Goal: Task Accomplishment & Management: Use online tool/utility

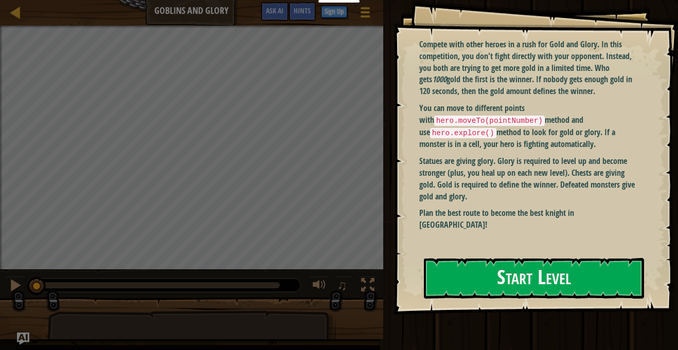
click at [554, 196] on p "Statues are giving glory. Glory is required to level up and become stronger (pl…" at bounding box center [530, 178] width 223 height 47
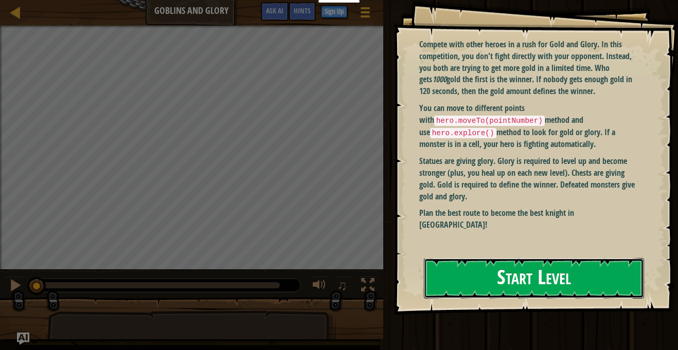
click at [563, 272] on button "Start Level" at bounding box center [534, 278] width 220 height 41
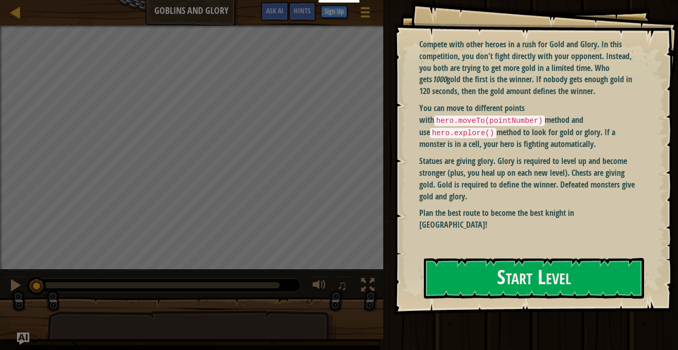
click at [558, 281] on div "Goals Compete with other heroes in a rush for Gold and Glory. In this competiti…" at bounding box center [535, 157] width 284 height 315
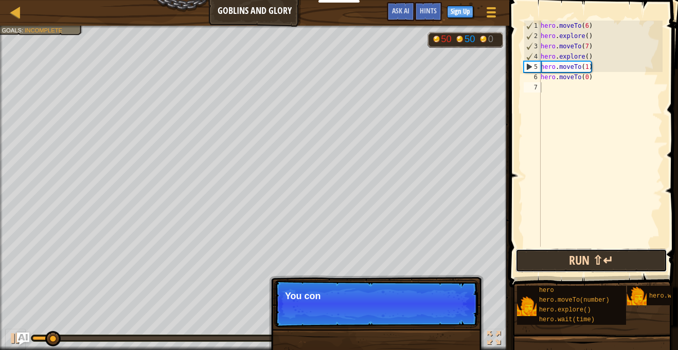
click at [577, 269] on button "Run ⇧↵" at bounding box center [591, 261] width 152 height 24
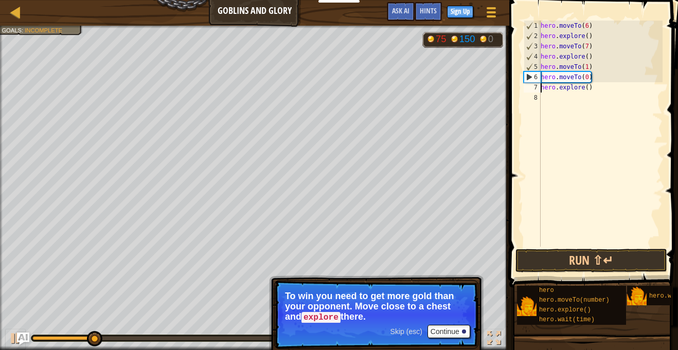
click at [589, 88] on div "hero . moveTo ( 6 ) hero . explore ( ) hero . moveTo ( 7 ) hero . explore ( ) h…" at bounding box center [600, 144] width 124 height 247
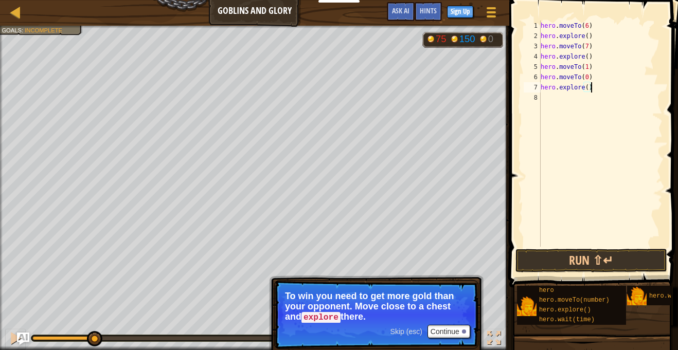
click at [587, 90] on div "hero . moveTo ( 6 ) hero . explore ( ) hero . moveTo ( 7 ) hero . explore ( ) h…" at bounding box center [600, 144] width 124 height 247
click at [570, 261] on button "Run ⇧↵" at bounding box center [591, 261] width 152 height 24
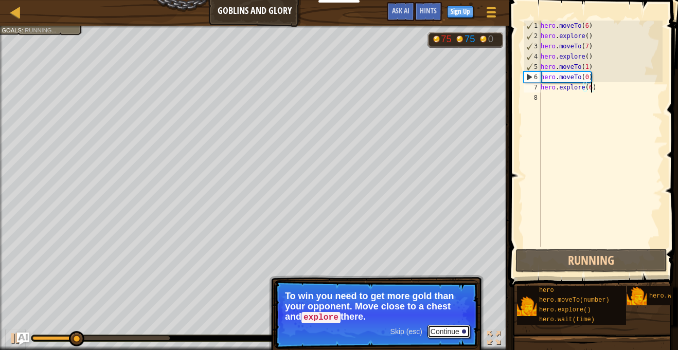
click at [459, 330] on button "Continue" at bounding box center [448, 331] width 43 height 13
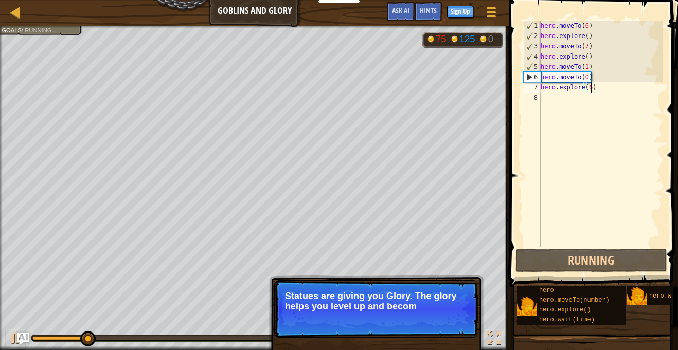
click at [587, 56] on div "hero . moveTo ( 6 ) hero . explore ( ) hero . moveTo ( 7 ) hero . explore ( ) h…" at bounding box center [600, 144] width 124 height 247
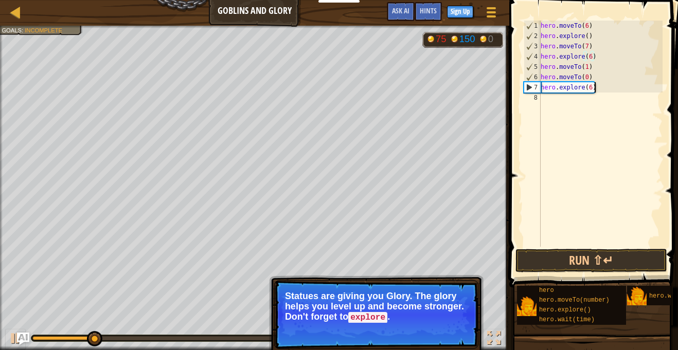
click at [597, 89] on div "hero . moveTo ( 6 ) hero . explore ( ) hero . moveTo ( 7 ) hero . explore ( 6 )…" at bounding box center [600, 144] width 124 height 247
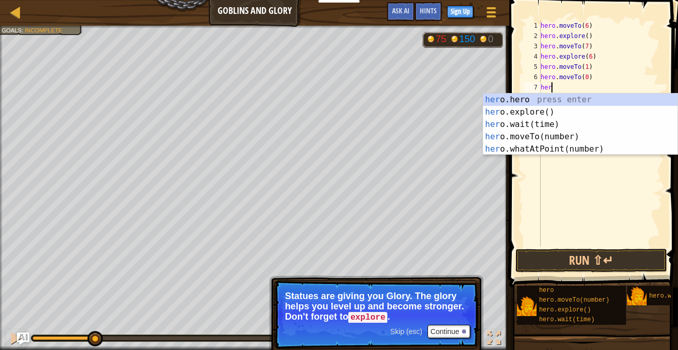
scroll to position [5, 1]
type textarea "h"
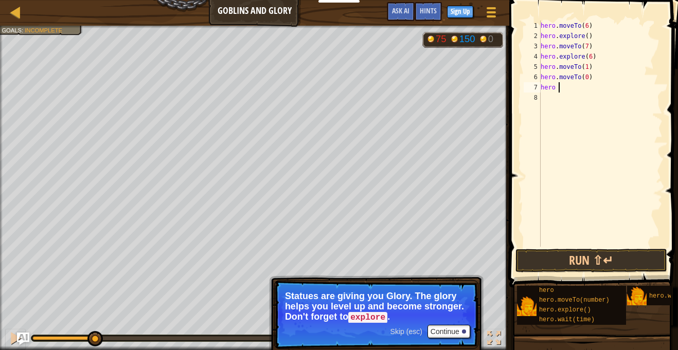
scroll to position [5, 2]
click at [440, 331] on button "Continue" at bounding box center [448, 331] width 43 height 13
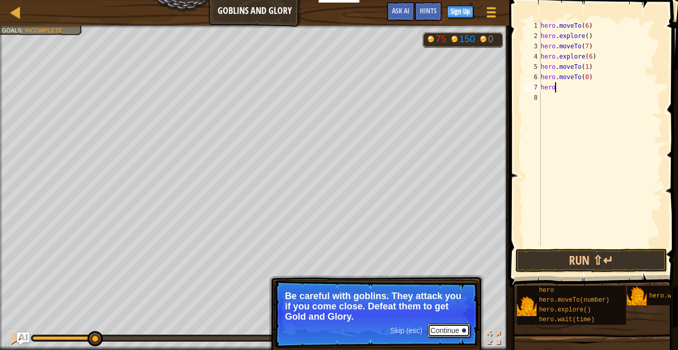
click at [440, 328] on button "Continue" at bounding box center [448, 330] width 43 height 13
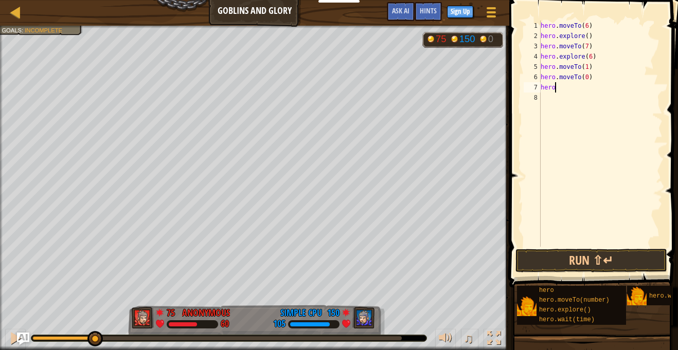
click at [587, 26] on div "hero . moveTo ( 6 ) hero . explore ( ) hero . moveTo ( 7 ) hero . explore ( 6 )…" at bounding box center [600, 144] width 124 height 247
click at [588, 38] on div "hero . moveTo ( 1 ) hero . explore ( ) hero . moveTo ( 7 ) hero . explore ( 6 )…" at bounding box center [600, 144] width 124 height 247
click at [587, 47] on div "hero . moveTo ( 1 ) hero . explore ( 2 ) hero . moveTo ( 7 ) hero . explore ( 6…" at bounding box center [600, 144] width 124 height 247
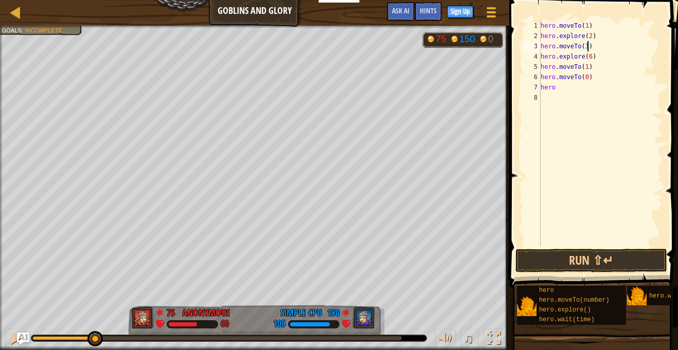
click at [590, 60] on div "hero . moveTo ( 1 ) hero . explore ( 2 ) hero . moveTo ( 3 ) hero . explore ( 6…" at bounding box center [600, 144] width 124 height 247
click at [588, 69] on div "hero . moveTo ( 1 ) hero . explore ( 2 ) hero . moveTo ( 3 ) hero . explore ( 4…" at bounding box center [600, 144] width 124 height 247
click at [587, 76] on div "hero . moveTo ( 1 ) hero . explore ( 2 ) hero . moveTo ( 3 ) hero . explore ( 4…" at bounding box center [600, 144] width 124 height 247
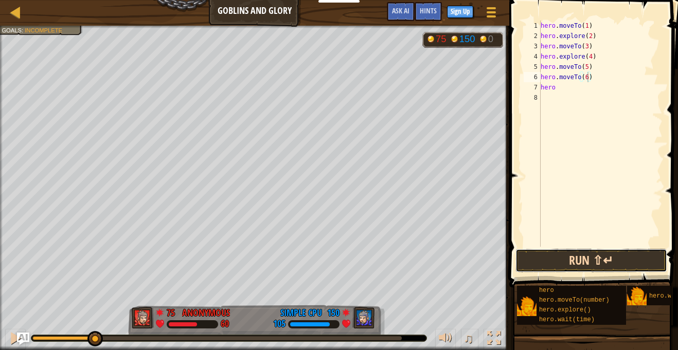
click at [563, 261] on button "Run ⇧↵" at bounding box center [591, 261] width 152 height 24
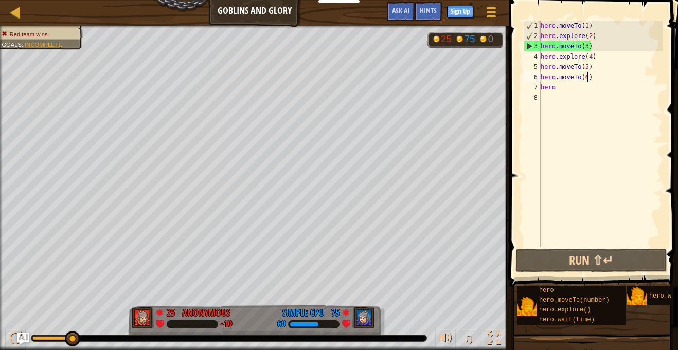
click at [587, 48] on div "hero . moveTo ( 1 ) hero . explore ( 2 ) hero . moveTo ( 3 ) hero . explore ( 4…" at bounding box center [600, 144] width 124 height 247
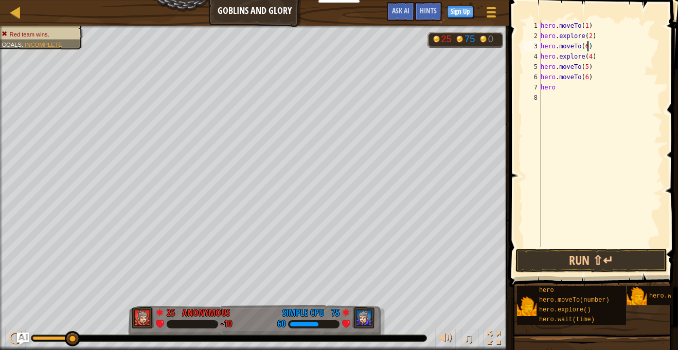
click at [593, 59] on div "hero . moveTo ( 1 ) hero . explore ( 2 ) hero . moveTo ( 6 ) hero . explore ( 4…" at bounding box center [600, 144] width 124 height 247
click at [589, 58] on div "hero . moveTo ( 1 ) hero . explore ( 2 ) hero . moveTo ( 6 ) hero . explore ( 4…" at bounding box center [600, 144] width 124 height 247
click at [587, 67] on div "hero . moveTo ( 1 ) hero . explore ( 2 ) hero . moveTo ( 6 ) hero . explore ( 8…" at bounding box center [600, 144] width 124 height 247
click at [543, 258] on button "Run ⇧↵" at bounding box center [591, 261] width 152 height 24
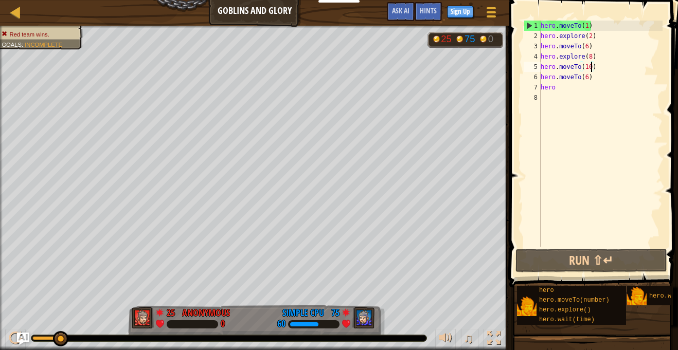
click at [586, 31] on div "hero . moveTo ( 1 ) hero . explore ( 2 ) hero . moveTo ( 6 ) hero . explore ( 8…" at bounding box center [600, 144] width 124 height 247
click at [586, 28] on div "hero . moveTo ( 1 ) hero . explore ( 2 ) hero . moveTo ( 6 ) hero . explore ( 8…" at bounding box center [600, 144] width 124 height 247
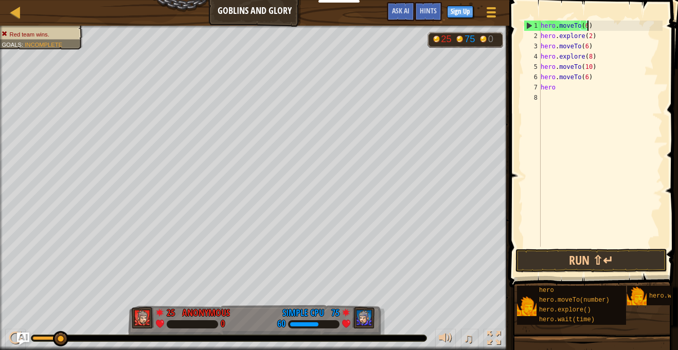
scroll to position [5, 7]
click at [591, 37] on div "hero . moveTo ( 6 ) hero . explore ( 2 ) hero . moveTo ( 6 ) hero . explore ( 8…" at bounding box center [600, 144] width 124 height 247
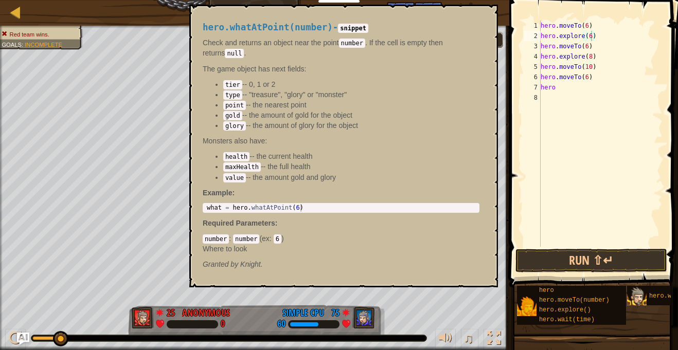
click at [640, 294] on img at bounding box center [637, 297] width 20 height 20
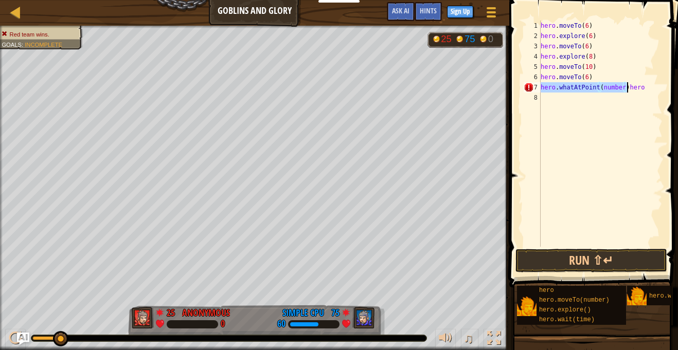
click at [645, 87] on div "hero . moveTo ( 6 ) hero . explore ( 6 ) hero . moveTo ( 6 ) hero . explore ( 8…" at bounding box center [600, 144] width 124 height 247
click at [622, 88] on div "hero . moveTo ( 6 ) hero . explore ( 6 ) hero . moveTo ( 6 ) hero . explore ( 8…" at bounding box center [600, 144] width 124 height 247
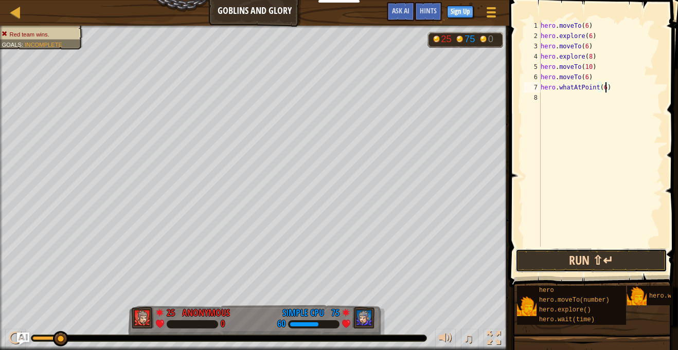
click at [568, 256] on button "Run ⇧↵" at bounding box center [591, 261] width 152 height 24
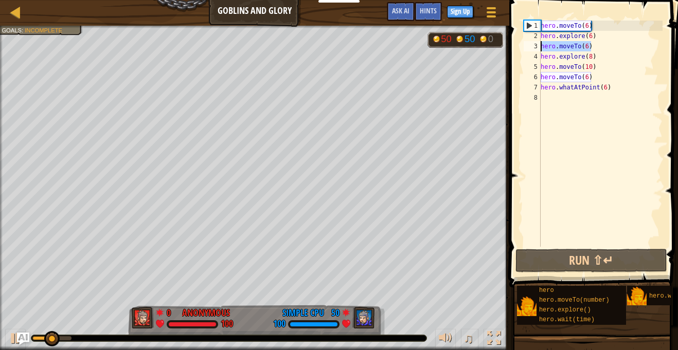
drag, startPoint x: 603, startPoint y: 45, endPoint x: 537, endPoint y: 45, distance: 65.3
click at [537, 45] on div "hero.whatAtPoint(6) 1 2 3 4 5 6 7 8 hero . moveTo ( 6 ) hero . explore ( 6 ) he…" at bounding box center [591, 134] width 141 height 226
type textarea "hero.moveTo(6)"
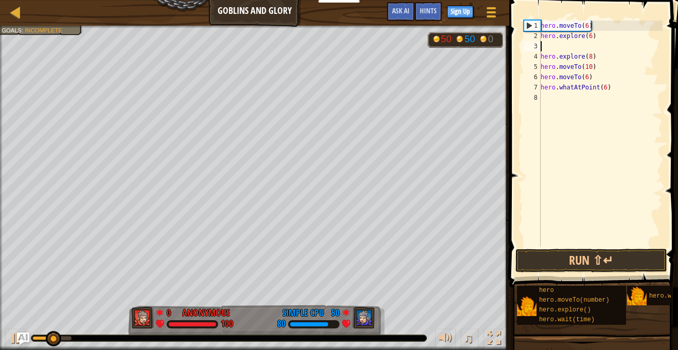
scroll to position [5, 0]
click at [591, 49] on div "hero . moveTo ( 6 ) hero . explore ( 6 ) hero . explore ( 8 ) hero . moveTo ( 1…" at bounding box center [600, 144] width 124 height 247
type textarea "hero.explore(8)"
drag, startPoint x: 594, startPoint y: 47, endPoint x: 536, endPoint y: 46, distance: 58.1
click at [536, 46] on div "hero.explore(8) 1 2 3 4 5 6 7 hero . moveTo ( 6 ) hero . explore ( 6 ) hero . e…" at bounding box center [591, 134] width 141 height 226
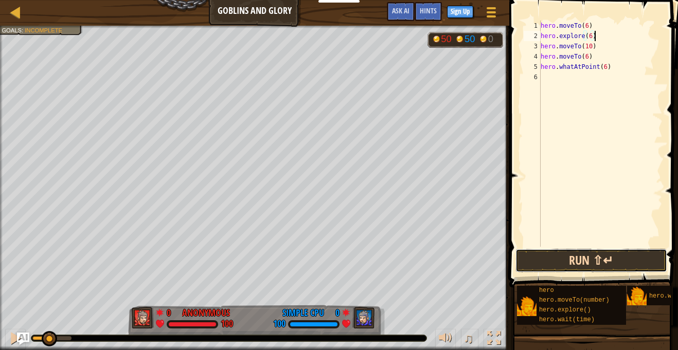
click at [562, 269] on button "Run ⇧↵" at bounding box center [591, 261] width 152 height 24
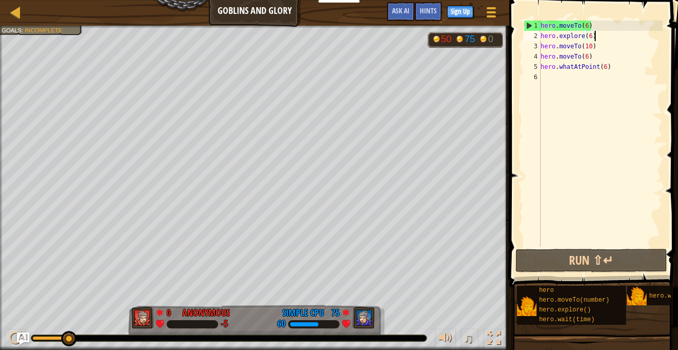
click at [608, 70] on div "hero . moveTo ( 6 ) hero . explore ( 6 ) hero . moveTo ( 10 ) hero . moveTo ( 6…" at bounding box center [600, 144] width 124 height 247
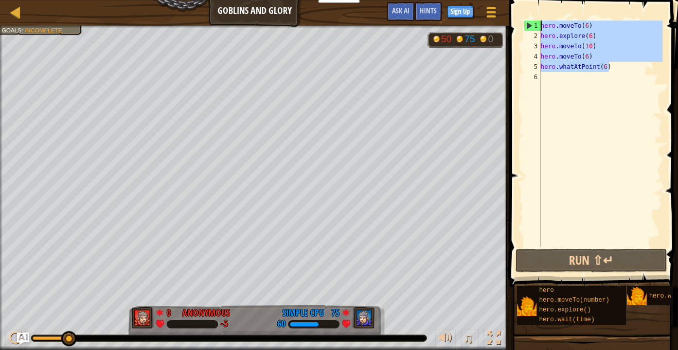
drag, startPoint x: 608, startPoint y: 69, endPoint x: 541, endPoint y: 27, distance: 78.9
click at [541, 27] on div "hero . moveTo ( 6 ) hero . explore ( 6 ) hero . moveTo ( 10 ) hero . moveTo ( 6…" at bounding box center [600, 144] width 124 height 247
type textarea "hero.moveTo(6) hero.explore(6)"
click at [580, 130] on div "hero . moveTo ( 6 ) hero . explore ( 6 ) hero . moveTo ( 10 ) hero . moveTo ( 6…" at bounding box center [600, 144] width 124 height 247
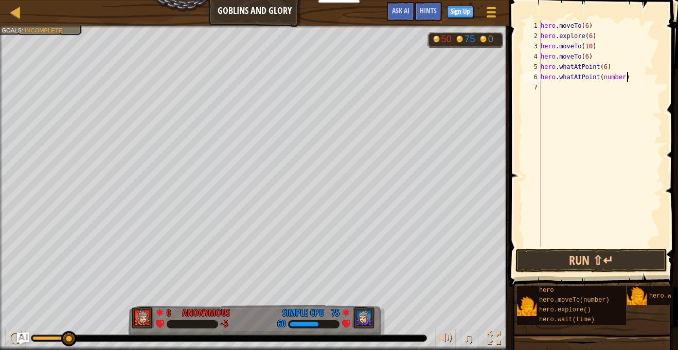
click at [629, 77] on div "hero . moveTo ( 6 ) hero . explore ( 6 ) hero . moveTo ( 10 ) hero . moveTo ( 6…" at bounding box center [600, 144] width 124 height 247
drag, startPoint x: 640, startPoint y: 80, endPoint x: 624, endPoint y: 80, distance: 15.4
click at [624, 80] on div "hero . moveTo ( 6 ) hero . explore ( 6 ) hero . moveTo ( 10 ) hero . moveTo ( 6…" at bounding box center [600, 144] width 124 height 247
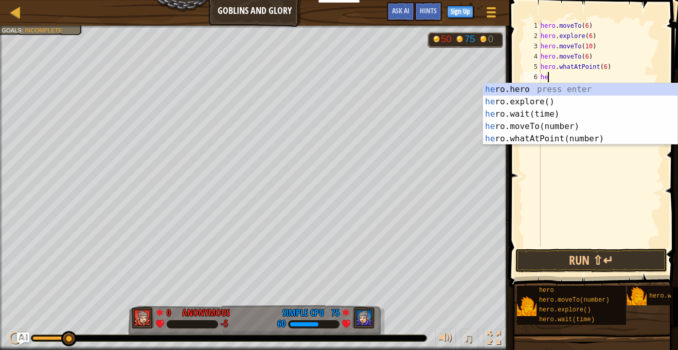
type textarea "h"
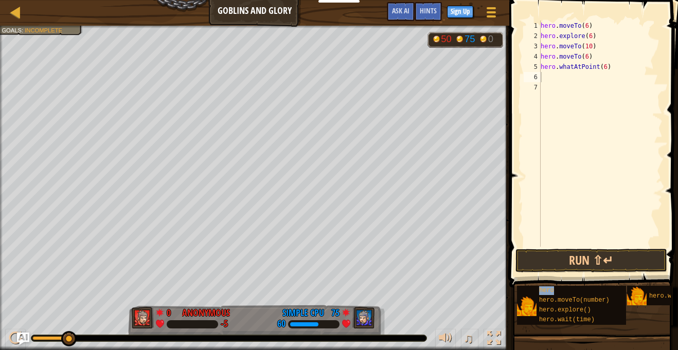
type textarea "hero"
type textarea "u"
click at [571, 257] on button "Run ⇧↵" at bounding box center [591, 261] width 152 height 24
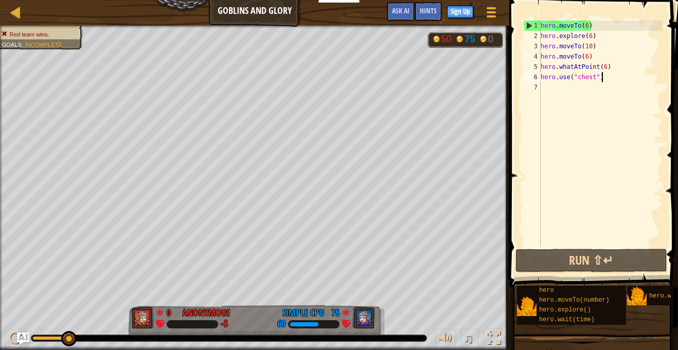
click at [602, 50] on div "hero . moveTo ( 6 ) hero . explore ( 6 ) hero . moveTo ( 10 ) hero . moveTo ( 6…" at bounding box center [600, 144] width 124 height 247
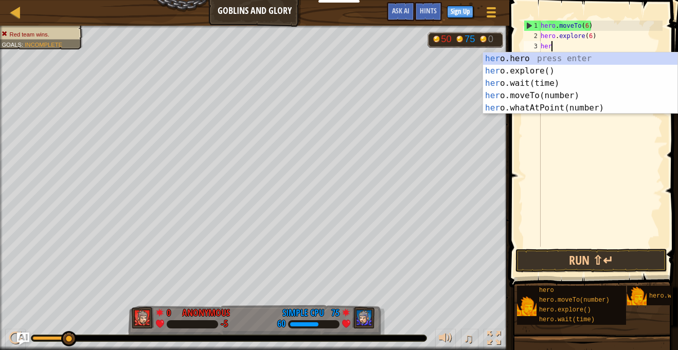
scroll to position [5, 0]
type textarea "h"
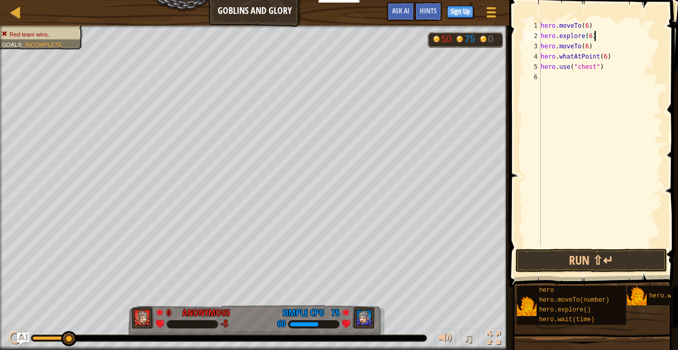
click at [614, 61] on div "hero . moveTo ( 6 ) hero . explore ( 6 ) hero . moveTo ( 6 ) hero . whatAtPoint…" at bounding box center [600, 144] width 124 height 247
click at [598, 49] on div "hero . moveTo ( 6 ) hero . explore ( 6 ) hero . moveTo ( 6 ) hero . whatAtPoint…" at bounding box center [600, 144] width 124 height 247
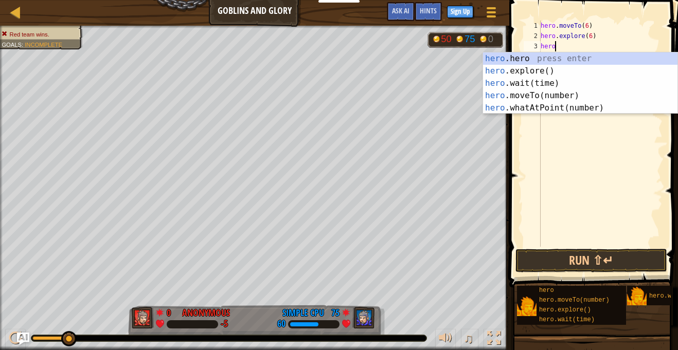
type textarea "h"
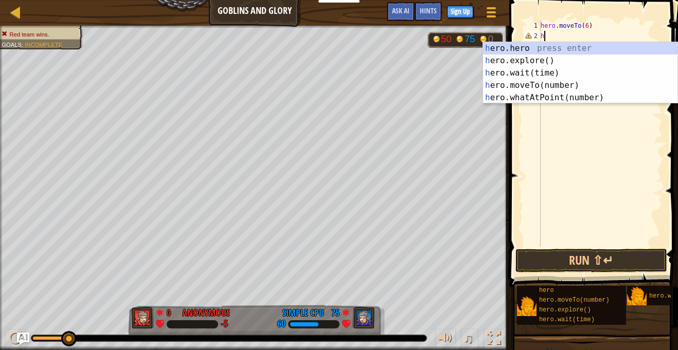
type textarea "h"
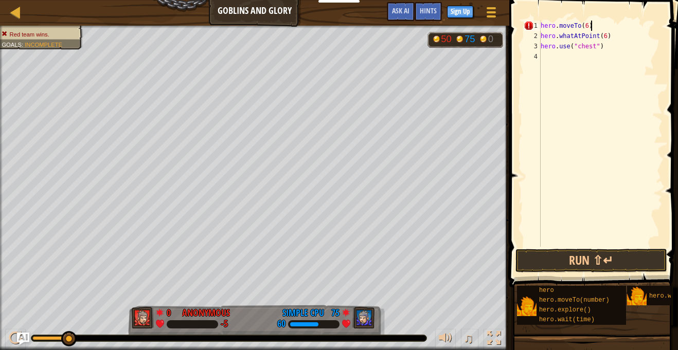
scroll to position [5, 7]
click at [586, 260] on button "Run ⇧↵" at bounding box center [591, 261] width 152 height 24
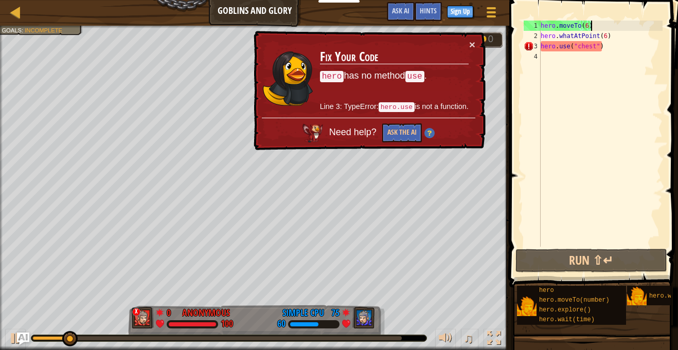
click at [383, 114] on td "Fix Your Code hero has no method use . Line 3: TypeError: hero.use is not a fun…" at bounding box center [394, 78] width 150 height 79
click at [394, 129] on button "Ask the AI" at bounding box center [402, 132] width 40 height 19
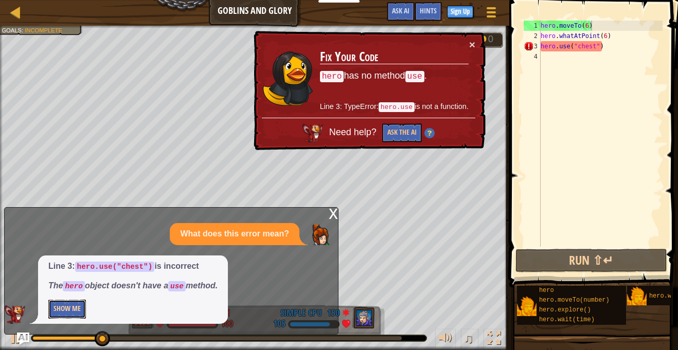
click at [69, 308] on button "Show Me" at bounding box center [67, 309] width 38 height 19
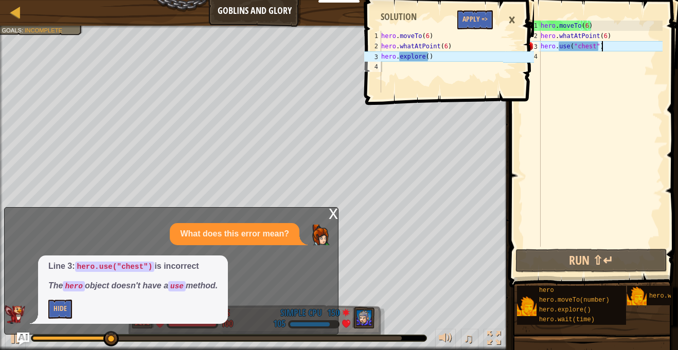
click at [602, 49] on div "hero . moveTo ( 6 ) hero . whatAtPoint ( 6 ) hero . use ( "chest" )" at bounding box center [600, 144] width 124 height 247
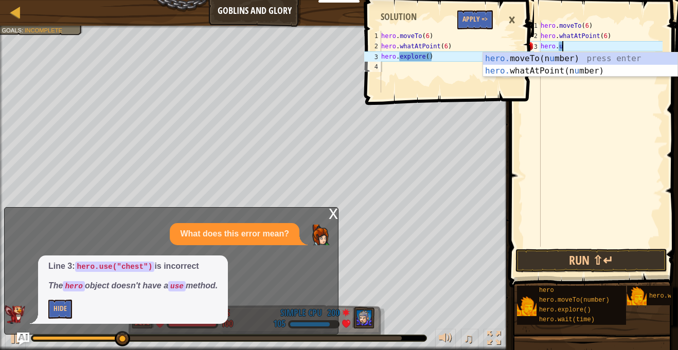
type textarea "hero."
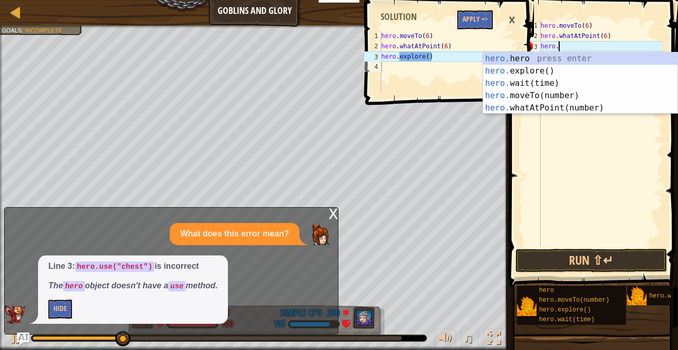
scroll to position [5, 2]
click at [571, 74] on div "hero. hero press enter hero. explore() press enter hero. wait(time) press enter…" at bounding box center [580, 95] width 194 height 86
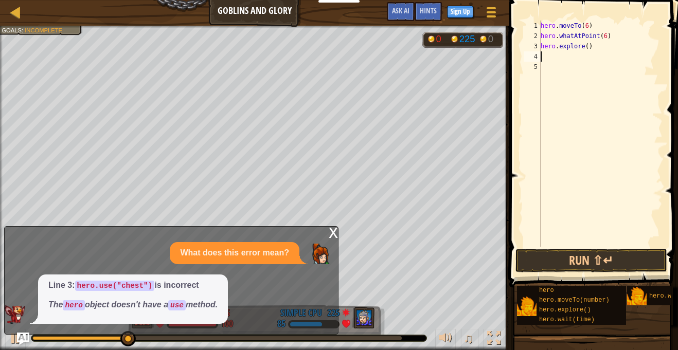
scroll to position [5, 0]
click at [185, 303] on code "use" at bounding box center [176, 305] width 17 height 10
click at [333, 237] on div "x" at bounding box center [333, 232] width 9 height 10
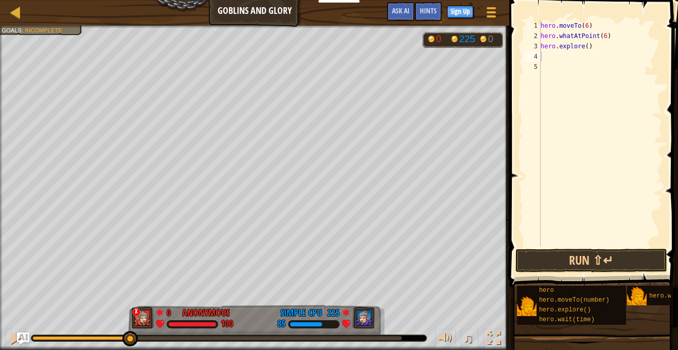
click at [587, 45] on div "hero . moveTo ( 6 ) hero . whatAtPoint ( 6 ) hero . explore ( )" at bounding box center [600, 144] width 124 height 247
click at [606, 38] on div "hero . moveTo ( 6 ) hero . whatAtPoint ( 6 ) hero . explore ( )" at bounding box center [600, 144] width 124 height 247
click at [586, 48] on div "hero . moveTo ( 6 ) hero . whatAtPoint ( 1 ) hero . explore ( )" at bounding box center [600, 144] width 124 height 247
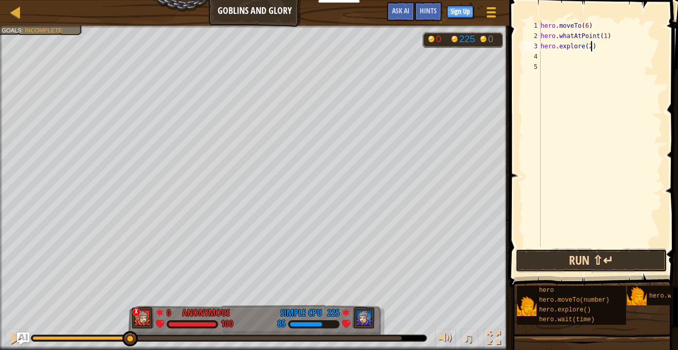
click at [539, 263] on button "Run ⇧↵" at bounding box center [591, 261] width 152 height 24
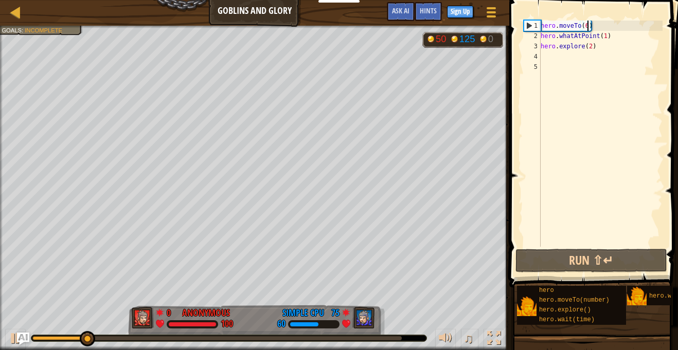
click at [586, 26] on div "hero . moveTo ( 6 ) hero . whatAtPoint ( 1 ) hero . explore ( 2 )" at bounding box center [600, 144] width 124 height 247
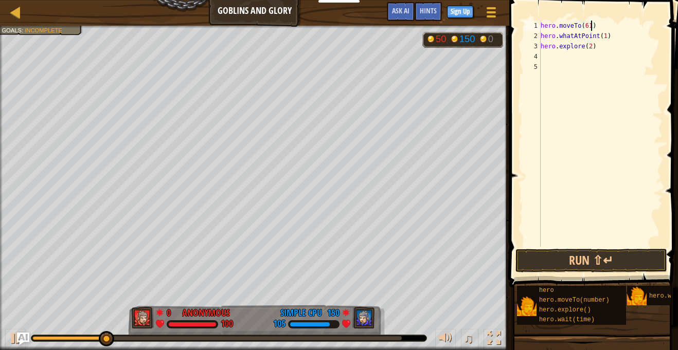
click at [606, 38] on div "hero . moveTo ( 61 ) hero . whatAtPoint ( 1 ) hero . explore ( 2 )" at bounding box center [600, 144] width 124 height 247
click at [587, 28] on div "hero . moveTo ( 61 ) hero . whatAtPoint ( 7 ) hero . explore ( 2 )" at bounding box center [600, 144] width 124 height 247
click at [588, 50] on div "hero . moveTo ( 1 ) hero . whatAtPoint ( 7 ) hero . explore ( 2 )" at bounding box center [600, 144] width 124 height 247
click at [590, 50] on div "hero . moveTo ( 1 ) hero . whatAtPoint ( 7 ) hero . explore ( 2 )" at bounding box center [600, 144] width 124 height 247
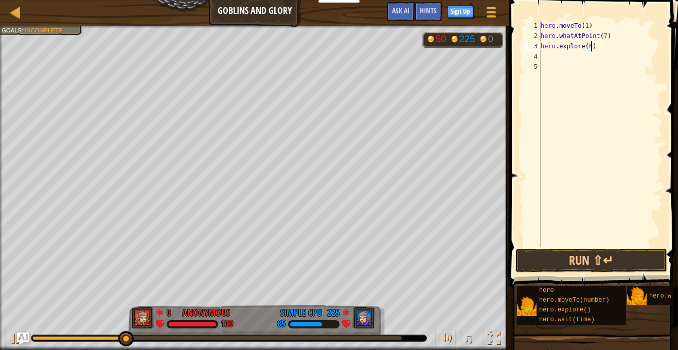
scroll to position [5, 7]
click at [551, 258] on button "Run ⇧↵" at bounding box center [591, 261] width 152 height 24
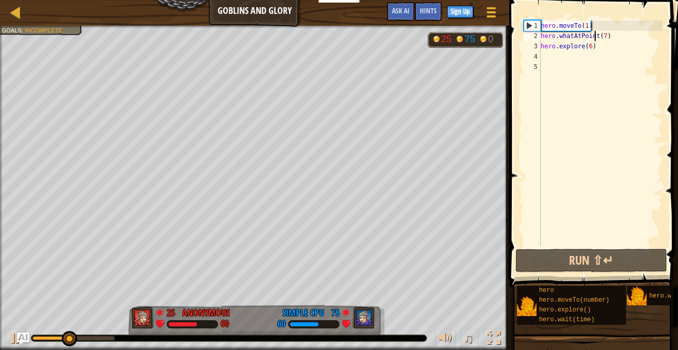
click at [595, 38] on div "hero . moveTo ( 1 ) hero . whatAtPoint ( 7 ) hero . explore ( 6 )" at bounding box center [600, 144] width 124 height 247
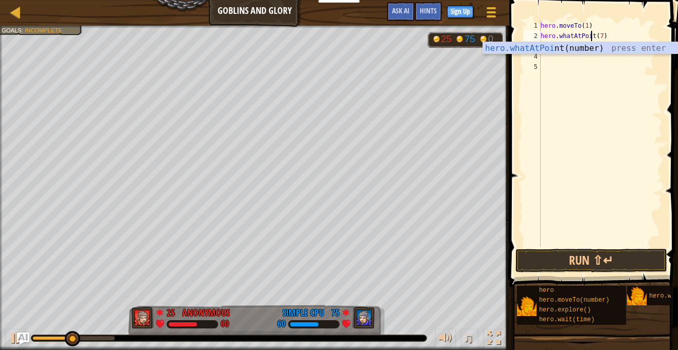
click at [593, 35] on div "hero . moveTo ( 1 ) hero . whatAtPoit ( 7 ) hero . explore ( 6 )" at bounding box center [600, 144] width 124 height 247
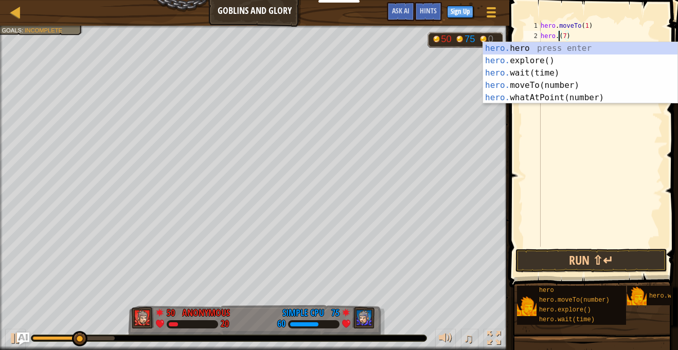
scroll to position [5, 4]
click at [559, 85] on div "hero. hero press enter hero. explore() press enter hero. wait(time) press enter…" at bounding box center [580, 85] width 194 height 86
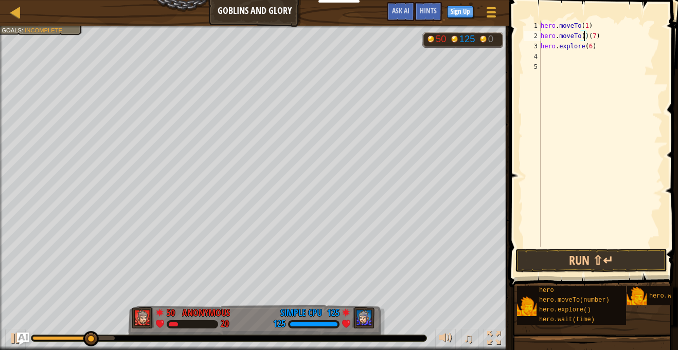
click at [588, 35] on div "hero . moveTo ( 1 ) hero . moveTo ( ) ( 7 ) hero . explore ( 6 )" at bounding box center [600, 144] width 124 height 247
type textarea "hero.moveTo(7)"
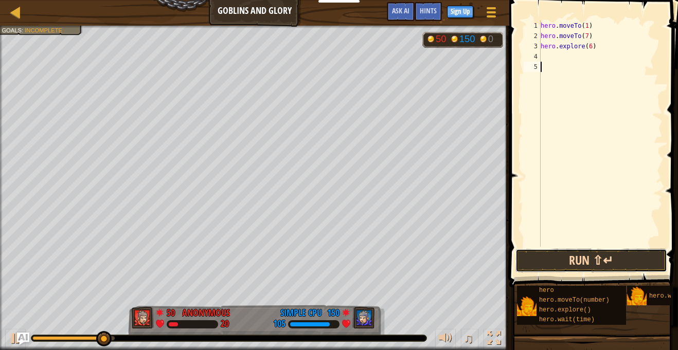
click at [556, 267] on button "Run ⇧↵" at bounding box center [591, 261] width 152 height 24
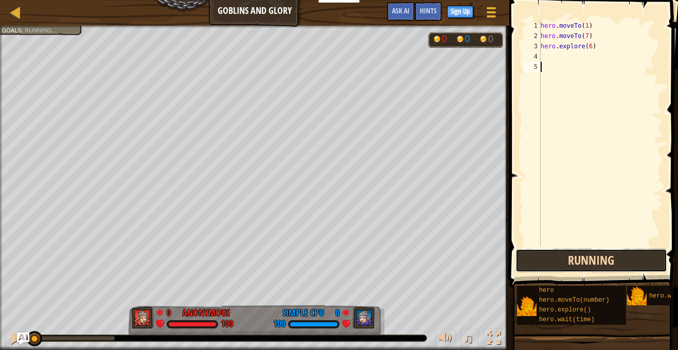
click at [557, 269] on button "Running" at bounding box center [591, 261] width 152 height 24
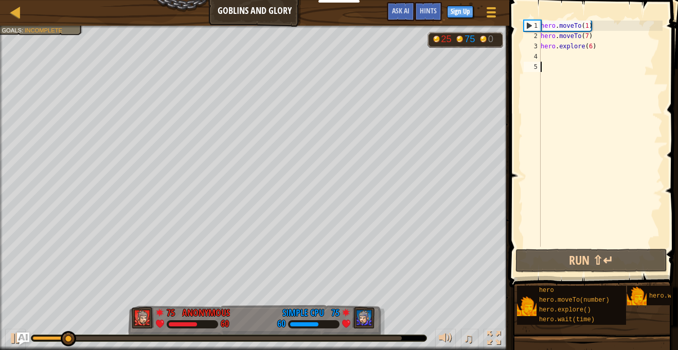
click at [584, 49] on div "hero . moveTo ( 1 ) hero . moveTo ( 7 ) hero . explore ( 6 )" at bounding box center [600, 144] width 124 height 247
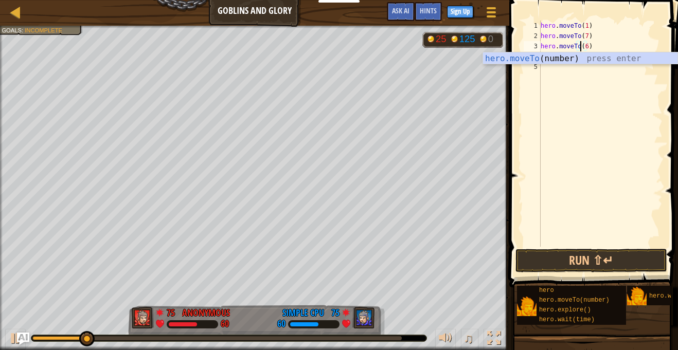
scroll to position [5, 6]
click at [559, 265] on button "Run ⇧↵" at bounding box center [591, 261] width 152 height 24
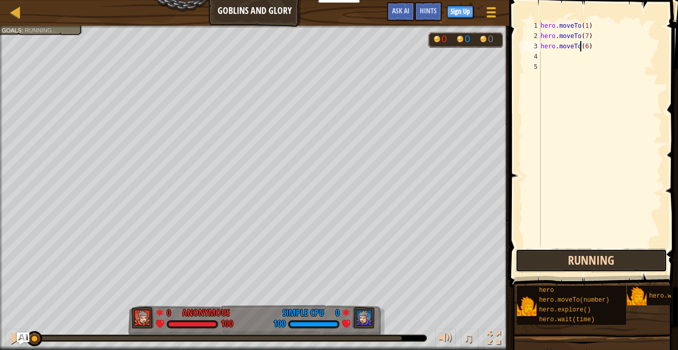
click at [559, 264] on button "Running" at bounding box center [591, 261] width 152 height 24
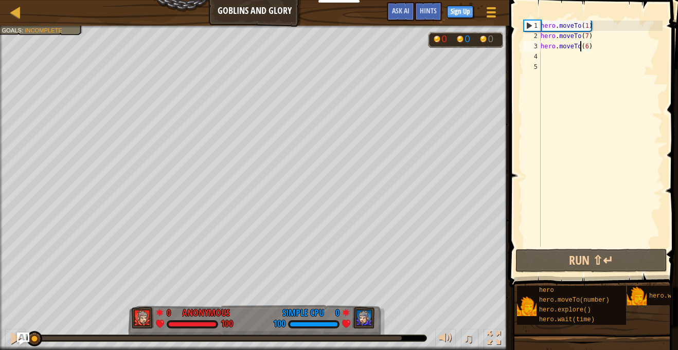
drag, startPoint x: 88, startPoint y: 339, endPoint x: -17, endPoint y: 340, distance: 105.4
click at [0, 0] on html "Educators Create Free Account School & District Solutions Teacher Toolkit Previ…" at bounding box center [339, 0] width 678 height 0
click at [586, 27] on div "hero . moveTo ( 1 ) hero . moveTo ( 7 ) hero . moveTo ( 6 )" at bounding box center [600, 144] width 124 height 247
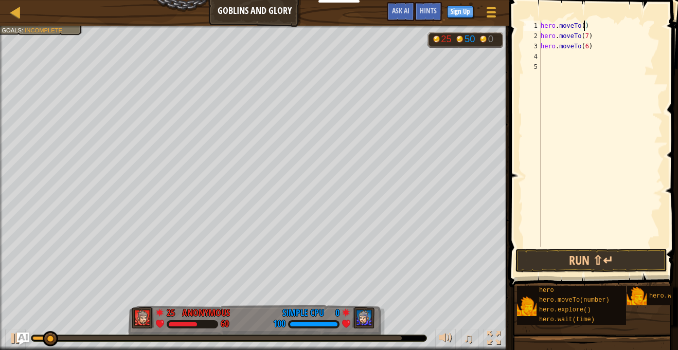
scroll to position [5, 7]
click at [588, 40] on div "hero . moveTo ( 6 ) hero . moveTo ( 7 ) hero . moveTo ( 6 )" at bounding box center [600, 144] width 124 height 247
click at [585, 48] on div "hero . moveTo ( 6 ) hero . moveTo ( 7 ) hero . moveTo ( 6 )" at bounding box center [600, 144] width 124 height 247
click at [587, 49] on div "hero . moveTo ( 6 ) hero . moveTo ( 7 ) hero . moveTo ( 6 )" at bounding box center [600, 144] width 124 height 247
click at [570, 259] on button "Run ⇧↵" at bounding box center [591, 261] width 152 height 24
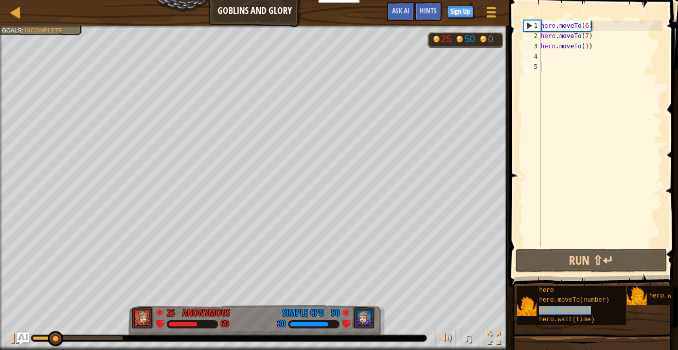
type textarea "hero.explore()"
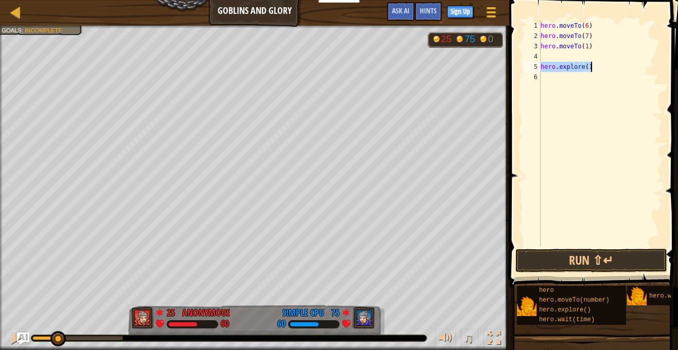
drag, startPoint x: 541, startPoint y: 68, endPoint x: 596, endPoint y: 68, distance: 55.0
click at [596, 68] on div "hero . moveTo ( 6 ) hero . moveTo ( 7 ) hero . moveTo ( 1 ) hero . explore ( )" at bounding box center [600, 144] width 124 height 247
click at [598, 27] on div "hero . moveTo ( 6 ) hero . moveTo ( 7 ) hero . moveTo ( 1 )" at bounding box center [600, 144] width 124 height 247
type textarea "hero.moveTo(6)"
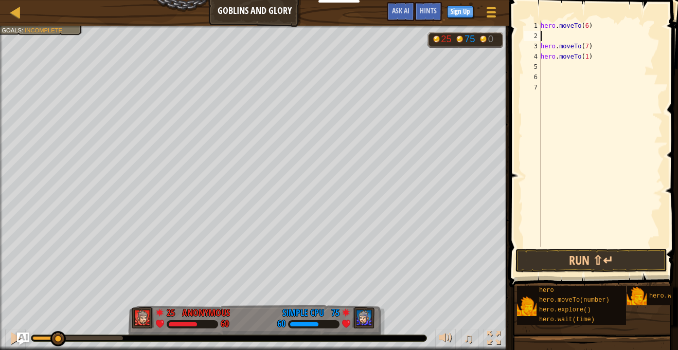
paste textarea "hero.explore()"
click at [603, 46] on div "hero . moveTo ( 6 ) hero . explore ( ) hero . moveTo ( 7 ) hero . moveTo ( 1 )" at bounding box center [600, 144] width 124 height 247
type textarea "hero.moveTo(7)"
paste textarea "hero.explore()"
type textarea "hero.explore()"
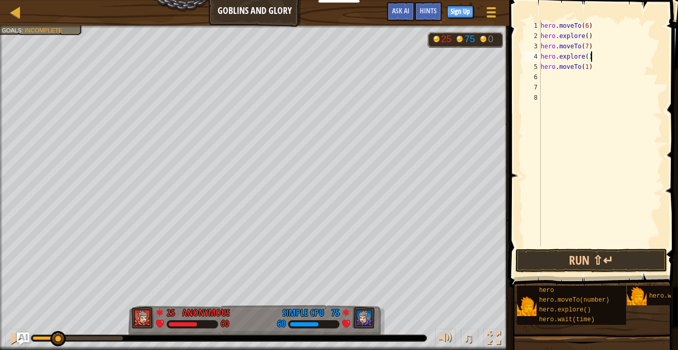
click at [594, 77] on div "hero . moveTo ( 6 ) hero . explore ( ) hero . moveTo ( 7 ) hero . explore ( ) h…" at bounding box center [600, 144] width 124 height 247
paste textarea "hero.explore()"
click at [587, 39] on div "hero . moveTo ( 6 ) hero . explore ( ) hero . moveTo ( 7 ) hero . explore ( ) h…" at bounding box center [600, 144] width 124 height 247
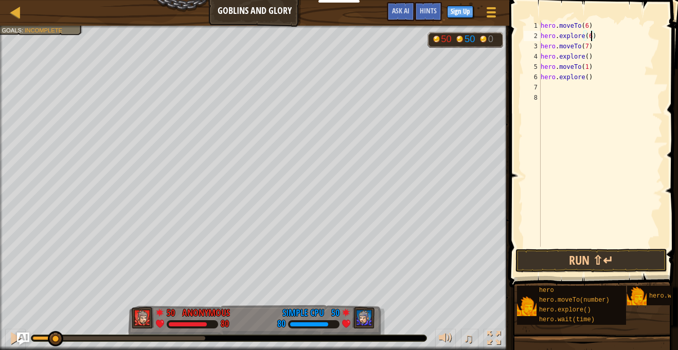
click at [588, 57] on div "hero . moveTo ( 6 ) hero . explore ( 6 ) hero . moveTo ( 7 ) hero . explore ( )…" at bounding box center [600, 144] width 124 height 247
click at [587, 79] on div "hero . moveTo ( 6 ) hero . explore ( 6 ) hero . moveTo ( 7 ) hero . explore ( 7…" at bounding box center [600, 144] width 124 height 247
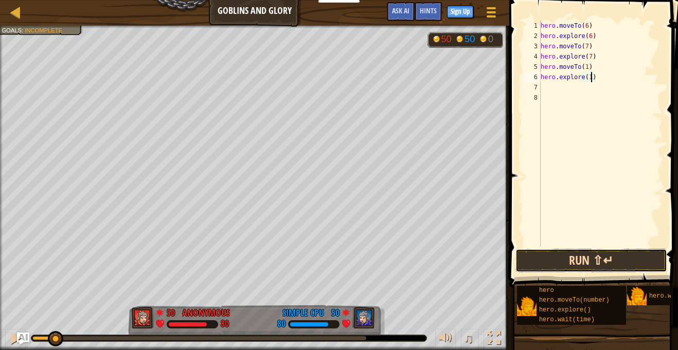
click at [552, 262] on button "Run ⇧↵" at bounding box center [591, 261] width 152 height 24
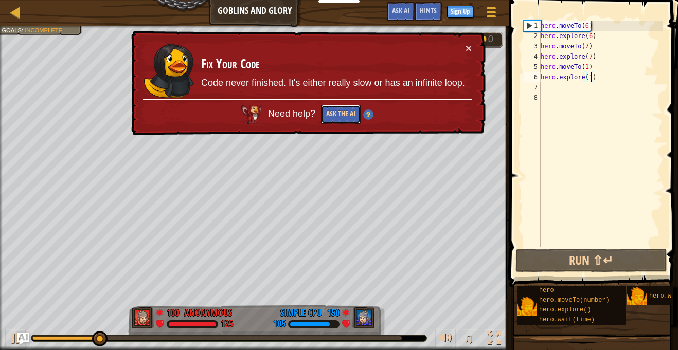
click at [345, 119] on button "Ask the AI" at bounding box center [341, 114] width 40 height 19
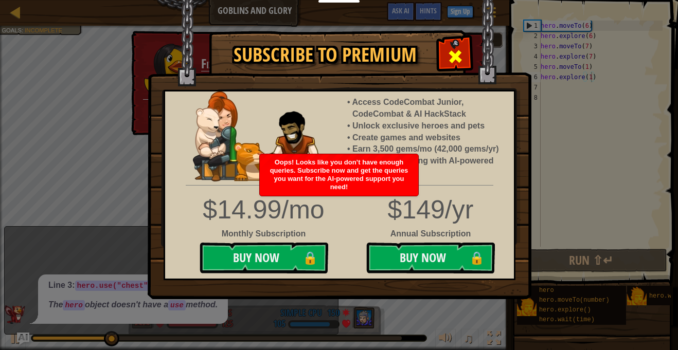
click at [447, 56] on span at bounding box center [455, 56] width 16 height 16
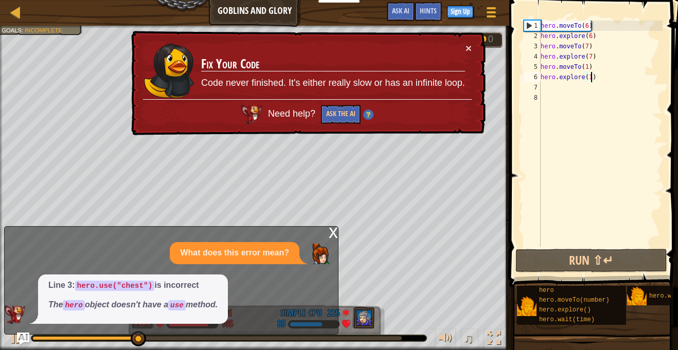
click at [284, 259] on p "What does this error mean?" at bounding box center [234, 253] width 109 height 12
click at [331, 236] on div "x" at bounding box center [333, 232] width 9 height 10
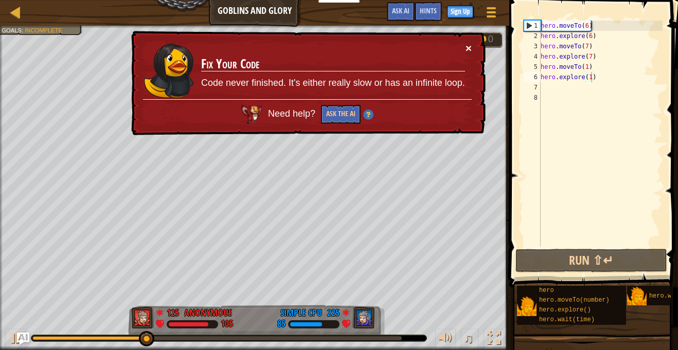
click at [466, 48] on button "×" at bounding box center [468, 48] width 6 height 11
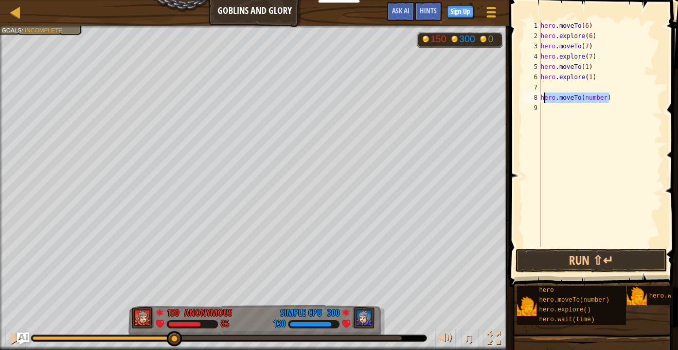
drag, startPoint x: 619, startPoint y: 99, endPoint x: 542, endPoint y: 99, distance: 76.6
click at [542, 99] on div "hero . moveTo ( 6 ) hero . explore ( 6 ) hero . moveTo ( 7 ) hero . explore ( 7…" at bounding box center [600, 144] width 124 height 247
type textarea "h"
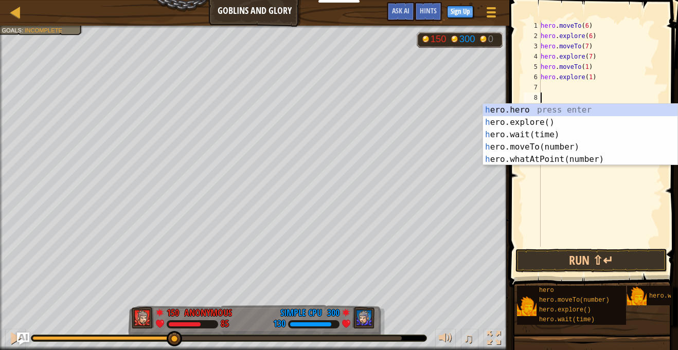
scroll to position [5, 0]
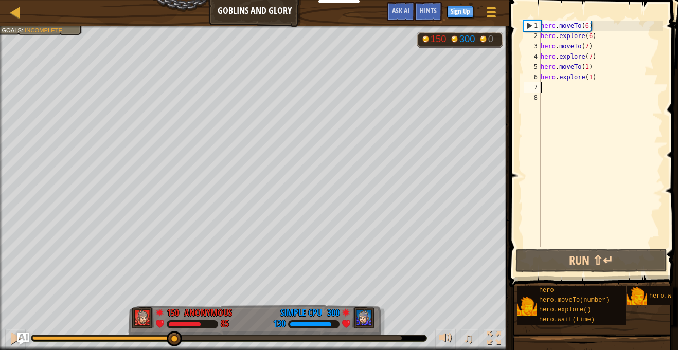
click at [586, 27] on div "hero . moveTo ( 6 ) hero . explore ( 6 ) hero . moveTo ( 7 ) hero . explore ( 7…" at bounding box center [600, 144] width 124 height 247
drag, startPoint x: 598, startPoint y: 27, endPoint x: 535, endPoint y: 27, distance: 63.2
click at [535, 27] on div "hero.moveTo(6) 1 2 3 4 5 6 7 8 hero . moveTo ( 6 ) hero . explore ( 6 ) hero . …" at bounding box center [591, 134] width 141 height 226
click at [591, 38] on div "hero . moveTo ( 6 ) hero . explore ( 6 ) hero . moveTo ( 7 ) hero . explore ( 7…" at bounding box center [600, 144] width 124 height 247
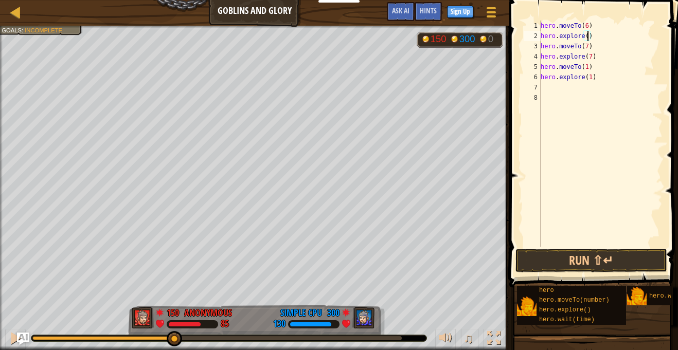
click at [603, 39] on div "hero . moveTo ( 6 ) hero . explore ( ) hero . moveTo ( 7 ) hero . explore ( 7 )…" at bounding box center [600, 144] width 124 height 247
click at [591, 58] on div "hero . moveTo ( 6 ) hero . explore ( ) hero . moveTo ( 7 ) hero . explore ( 7 )…" at bounding box center [600, 144] width 124 height 247
click at [589, 79] on div "hero . moveTo ( 6 ) hero . explore ( ) hero . moveTo ( 7 ) hero . explore ( ) h…" at bounding box center [600, 144] width 124 height 247
type textarea "hero.explore(0)"
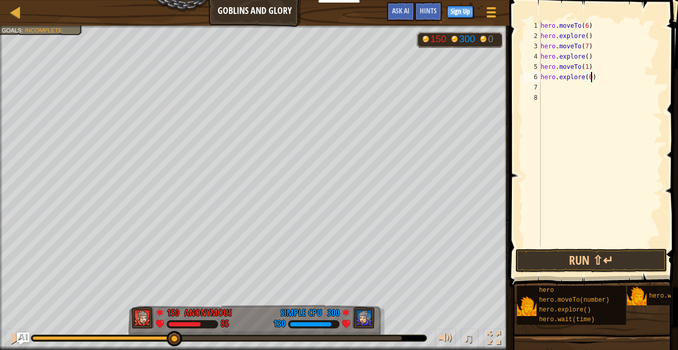
click at [597, 88] on div "hero . moveTo ( 6 ) hero . explore ( ) hero . moveTo ( 7 ) hero . explore ( ) h…" at bounding box center [600, 144] width 124 height 247
paste textarea "hero.moveTo(6)"
type textarea "hero.moveTo(6)"
click at [585, 97] on div "hero . moveTo ( 6 ) hero . explore ( ) hero . moveTo ( 7 ) hero . explore ( ) h…" at bounding box center [600, 144] width 124 height 247
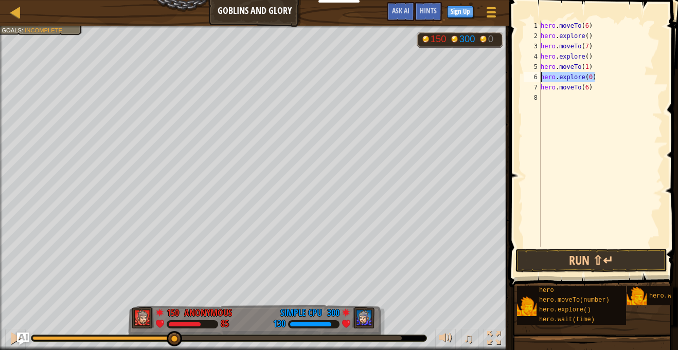
drag, startPoint x: 596, startPoint y: 79, endPoint x: 539, endPoint y: 78, distance: 56.6
click at [539, 78] on div "1 2 3 4 5 6 7 8 hero . moveTo ( 6 ) hero . explore ( ) hero . moveTo ( 7 ) hero…" at bounding box center [591, 134] width 141 height 226
type textarea "hero.explore(0)"
click at [553, 100] on div "hero . moveTo ( 6 ) hero . explore ( ) hero . moveTo ( 7 ) hero . explore ( ) h…" at bounding box center [600, 144] width 124 height 247
paste textarea "hero.explore(0)"
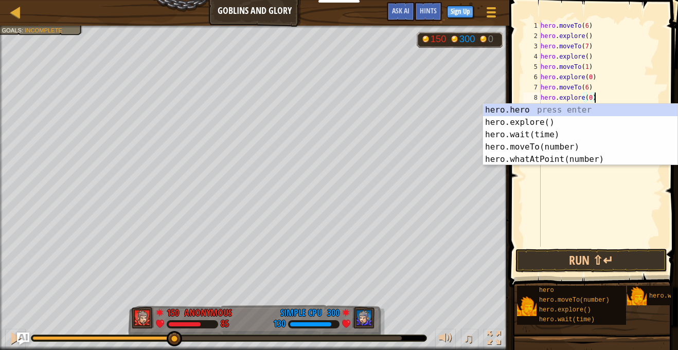
click at [589, 100] on div "hero . moveTo ( 6 ) hero . explore ( ) hero . moveTo ( 7 ) hero . explore ( ) h…" at bounding box center [600, 144] width 124 height 247
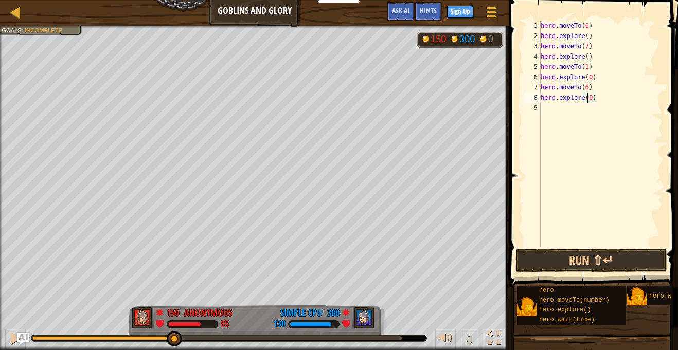
click at [594, 100] on div "hero . moveTo ( 6 ) hero . explore ( ) hero . moveTo ( 7 ) hero . explore ( ) h…" at bounding box center [600, 144] width 124 height 247
click at [590, 100] on div "hero . moveTo ( 6 ) hero . explore ( ) hero . moveTo ( 7 ) hero . explore ( ) h…" at bounding box center [600, 144] width 124 height 247
type textarea "hero.explore()"
click at [565, 113] on div "hero . moveTo ( 6 ) hero . explore ( ) hero . moveTo ( 7 ) hero . explore ( ) h…" at bounding box center [600, 144] width 124 height 247
drag, startPoint x: 594, startPoint y: 24, endPoint x: 538, endPoint y: 24, distance: 56.6
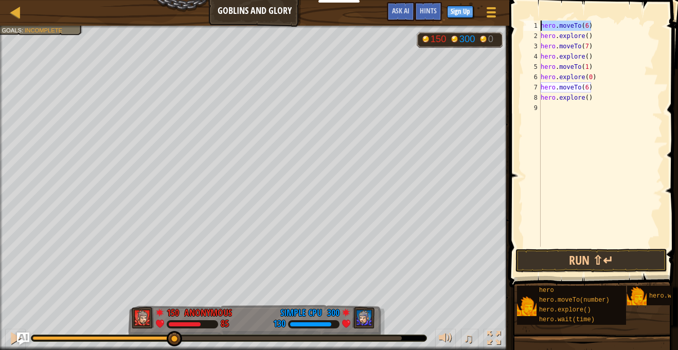
click at [538, 24] on div "1 2 3 4 5 6 7 8 9 hero . moveTo ( 6 ) hero . explore ( ) hero . moveTo ( 7 ) he…" at bounding box center [591, 134] width 141 height 226
type textarea "hero.moveTo(6)"
click at [582, 108] on div "hero . moveTo ( 6 ) hero . explore ( ) hero . moveTo ( 7 ) hero . explore ( ) h…" at bounding box center [600, 144] width 124 height 247
paste textarea "hero.moveTo(6)"
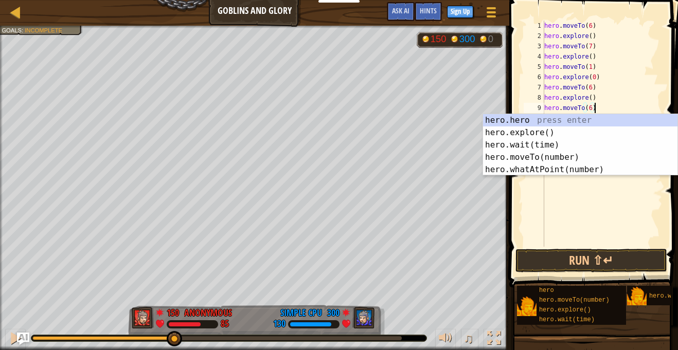
click at [590, 108] on div "hero . moveTo ( 6 ) hero . explore ( ) hero . moveTo ( 7 ) hero . explore ( ) h…" at bounding box center [602, 144] width 120 height 247
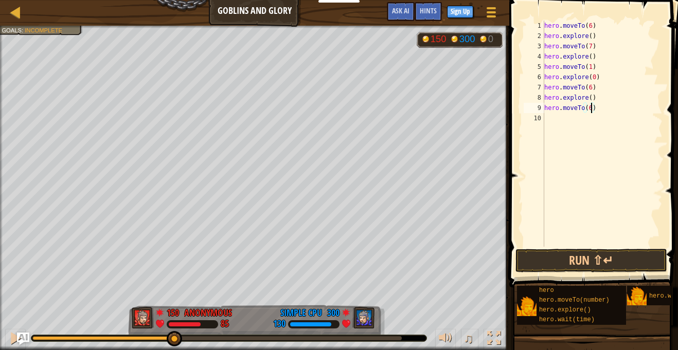
type textarea "hero.moveTo()"
click at [578, 118] on div "hero . moveTo ( 6 ) hero . explore ( ) hero . moveTo ( 7 ) hero . explore ( ) h…" at bounding box center [602, 144] width 120 height 247
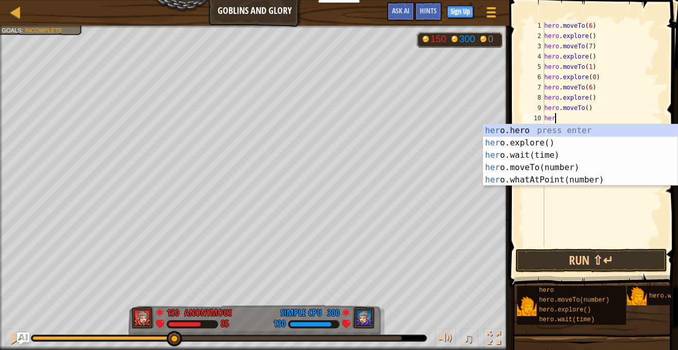
type textarea "hero"
click at [549, 144] on div "hero .hero press enter hero .explore() press enter hero .wait(time) press enter…" at bounding box center [580, 167] width 194 height 86
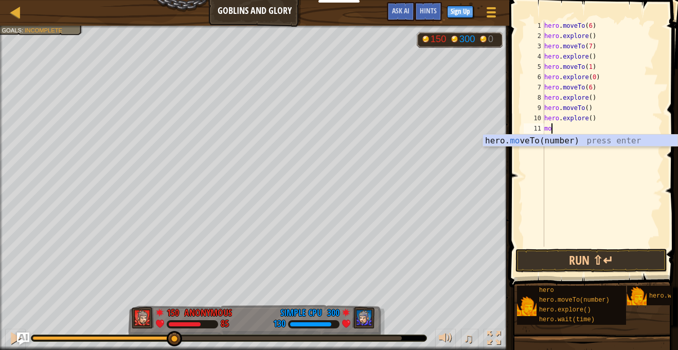
scroll to position [5, 1]
click at [541, 144] on div "hero. mo veTo(number) press enter" at bounding box center [580, 153] width 194 height 37
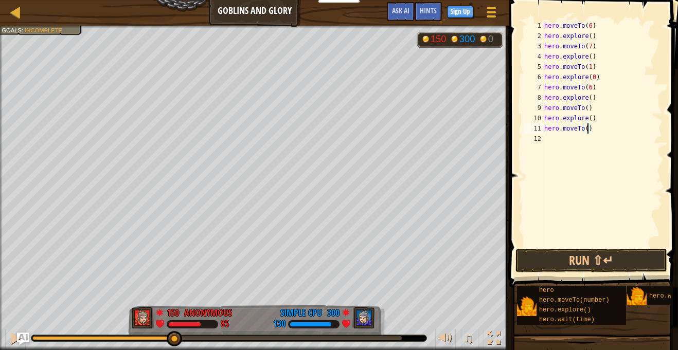
click at [587, 110] on div "hero . moveTo ( 6 ) hero . explore ( ) hero . moveTo ( 7 ) hero . explore ( ) h…" at bounding box center [602, 144] width 120 height 247
click at [587, 130] on div "hero . moveTo ( 6 ) hero . explore ( ) hero . moveTo ( 7 ) hero . explore ( ) h…" at bounding box center [602, 144] width 120 height 247
type textarea "hero.moveTo(1)"
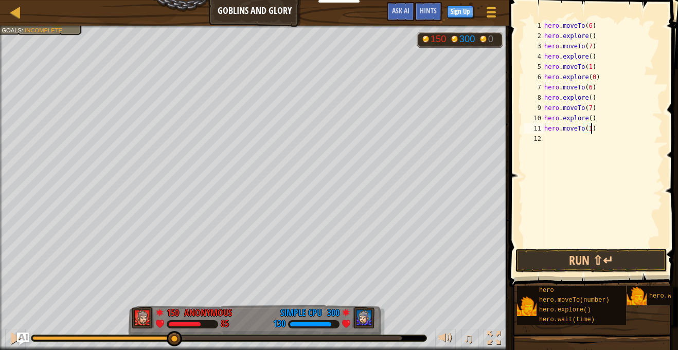
scroll to position [5, 7]
click at [575, 142] on div "hero . moveTo ( 6 ) hero . explore ( ) hero . moveTo ( 7 ) hero . explore ( ) h…" at bounding box center [602, 144] width 120 height 247
paste textarea "hero.moveTo(6)"
click at [589, 141] on div "hero . moveTo ( 6 ) hero . explore ( ) hero . moveTo ( 7 ) hero . explore ( ) h…" at bounding box center [602, 144] width 120 height 247
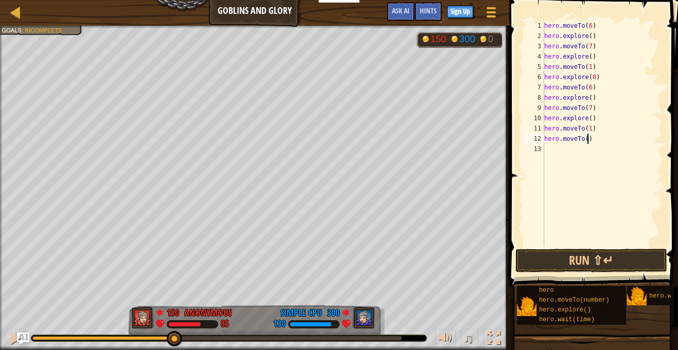
type textarea "hero.moveTo(0)"
click at [569, 153] on div "hero . moveTo ( 6 ) hero . explore ( ) hero . moveTo ( 7 ) hero . explore ( ) h…" at bounding box center [602, 144] width 120 height 247
paste textarea "hero.moveTo(6)"
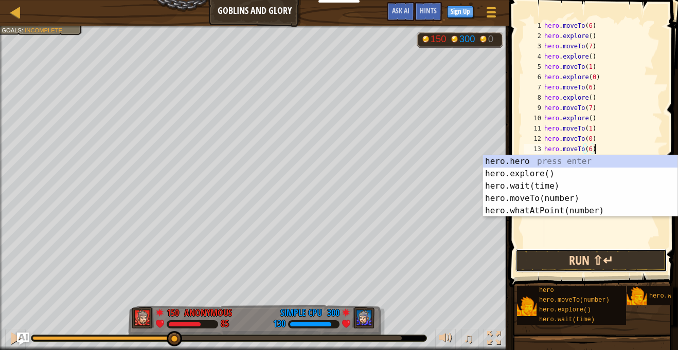
click at [578, 265] on button "Run ⇧↵" at bounding box center [591, 261] width 152 height 24
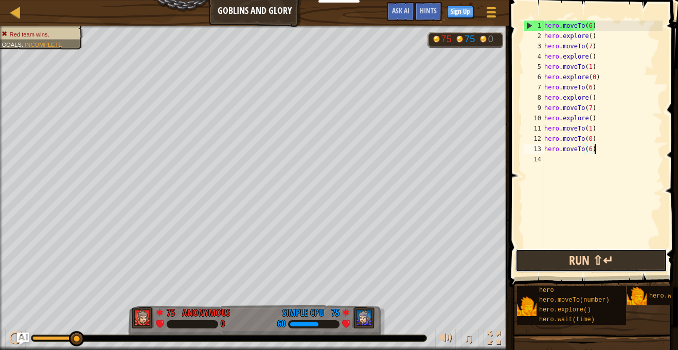
click at [539, 258] on button "Run ⇧↵" at bounding box center [591, 261] width 152 height 24
click at [642, 259] on button "Run ⇧↵" at bounding box center [591, 261] width 152 height 24
click at [597, 153] on div "hero . moveTo ( 6 ) hero . explore ( ) hero . moveTo ( 7 ) hero . explore ( ) h…" at bounding box center [602, 144] width 120 height 247
click at [599, 78] on div "hero . moveTo ( 6 ) hero . explore ( ) hero . moveTo ( 7 ) hero . explore ( ) h…" at bounding box center [602, 144] width 120 height 247
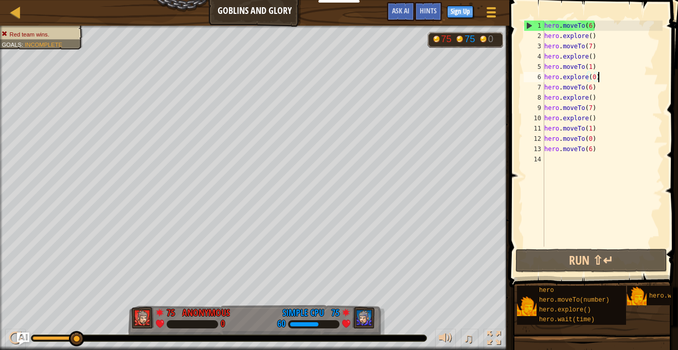
click at [594, 78] on div "hero . moveTo ( 6 ) hero . explore ( ) hero . moveTo ( 7 ) hero . explore ( ) h…" at bounding box center [602, 144] width 120 height 247
click at [588, 77] on div "hero . moveTo ( 6 ) hero . explore ( ) hero . moveTo ( 7 ) hero . explore ( ) h…" at bounding box center [602, 144] width 120 height 247
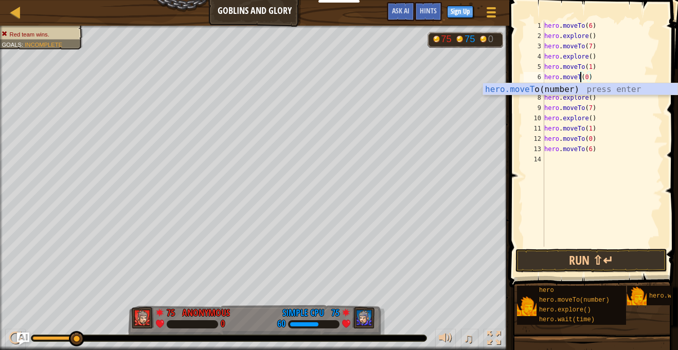
scroll to position [5, 6]
click at [543, 267] on button "Run ⇧↵" at bounding box center [591, 261] width 152 height 24
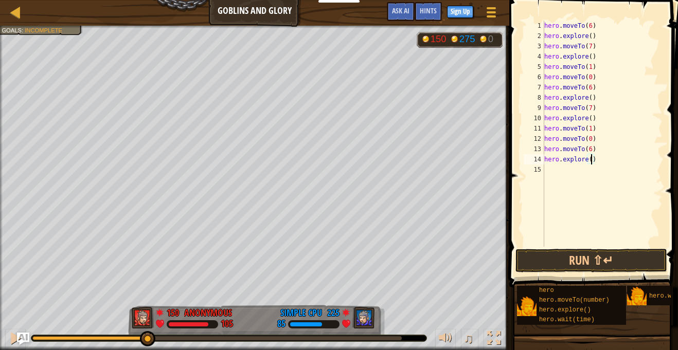
click at [591, 160] on div "hero . moveTo ( 6 ) hero . explore ( ) hero . moveTo ( 7 ) hero . explore ( ) h…" at bounding box center [602, 144] width 120 height 247
click at [607, 171] on div "hero . moveTo ( 6 ) hero . explore ( ) hero . moveTo ( 7 ) hero . explore ( ) h…" at bounding box center [602, 144] width 120 height 247
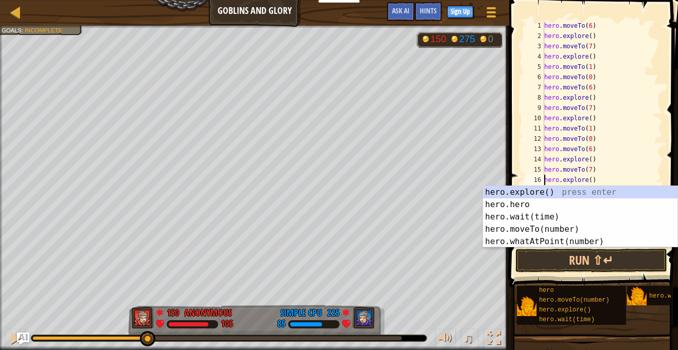
click at [626, 170] on div "hero . moveTo ( 6 ) hero . explore ( ) hero . moveTo ( 7 ) hero . explore ( ) h…" at bounding box center [602, 144] width 120 height 247
type textarea "hero.moveTo(7)"
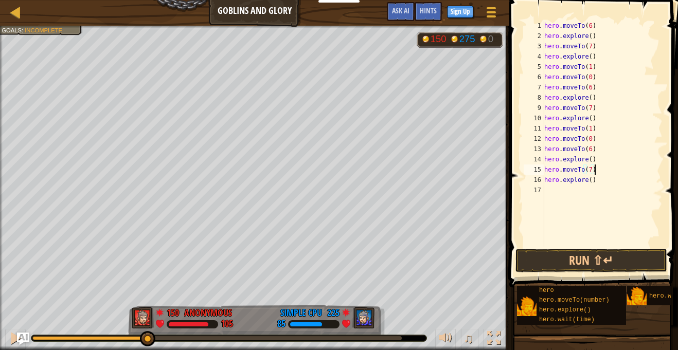
click at [591, 186] on div "hero . moveTo ( 6 ) hero . explore ( ) hero . moveTo ( 7 ) hero . explore ( ) h…" at bounding box center [602, 144] width 120 height 247
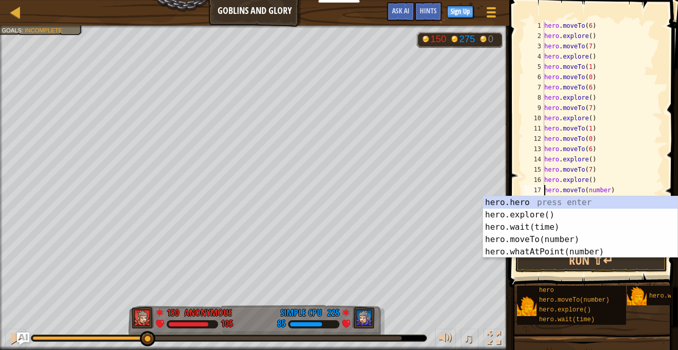
click at [609, 192] on div "hero . moveTo ( 6 ) hero . explore ( ) hero . moveTo ( 7 ) hero . explore ( ) h…" at bounding box center [602, 144] width 120 height 247
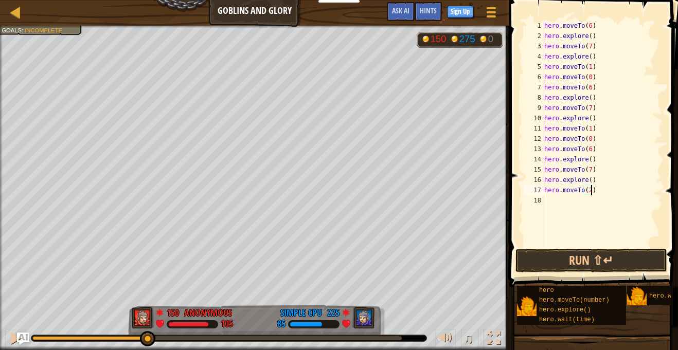
scroll to position [5, 7]
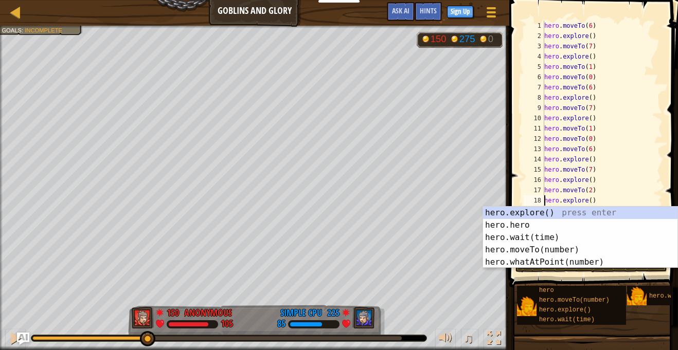
click at [624, 199] on div "hero . moveTo ( 6 ) hero . explore ( ) hero . moveTo ( 7 ) hero . explore ( ) h…" at bounding box center [602, 144] width 120 height 247
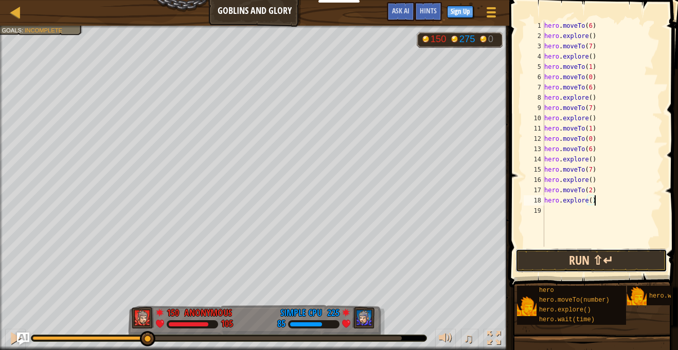
click at [607, 254] on button "Run ⇧↵" at bounding box center [591, 261] width 152 height 24
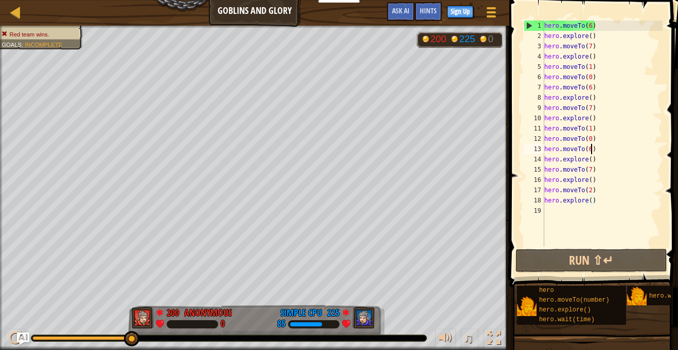
click at [590, 151] on div "hero . moveTo ( 6 ) hero . explore ( ) hero . moveTo ( 7 ) hero . explore ( ) h…" at bounding box center [602, 144] width 120 height 247
click at [591, 205] on div "hero . moveTo ( 6 ) hero . explore ( ) hero . moveTo ( 7 ) hero . explore ( ) h…" at bounding box center [602, 144] width 120 height 247
click at [587, 203] on div "hero . moveTo ( 6 ) hero . explore ( ) hero . moveTo ( 7 ) hero . explore ( ) h…" at bounding box center [602, 144] width 120 height 247
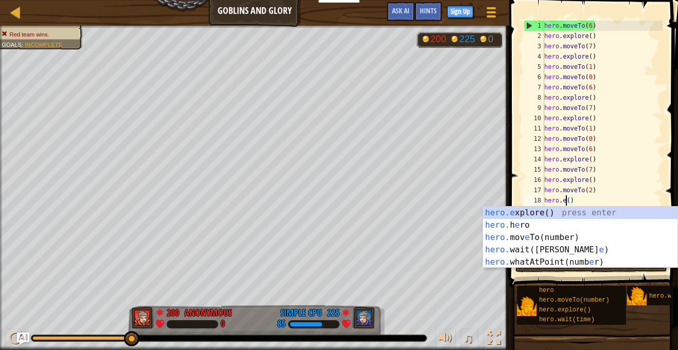
scroll to position [5, 3]
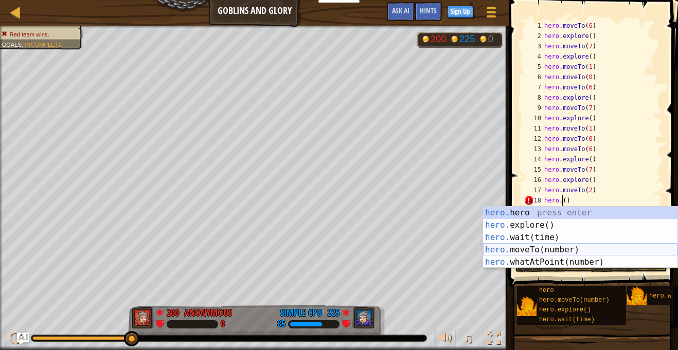
click at [561, 250] on div "hero. hero press enter hero. explore() press enter hero. wait(time) press enter…" at bounding box center [580, 250] width 194 height 86
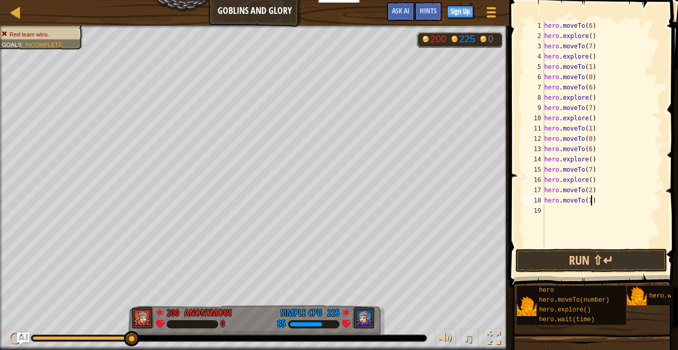
scroll to position [5, 7]
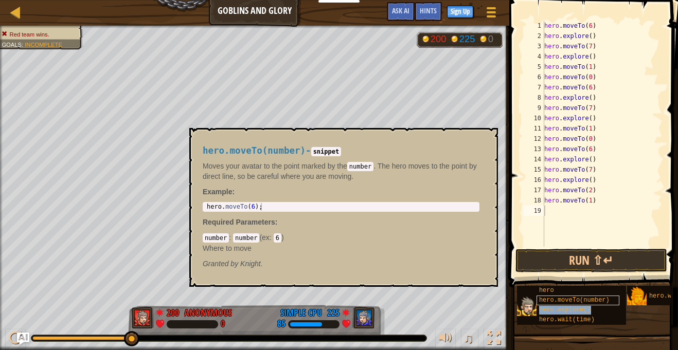
type textarea "hero.explore()"
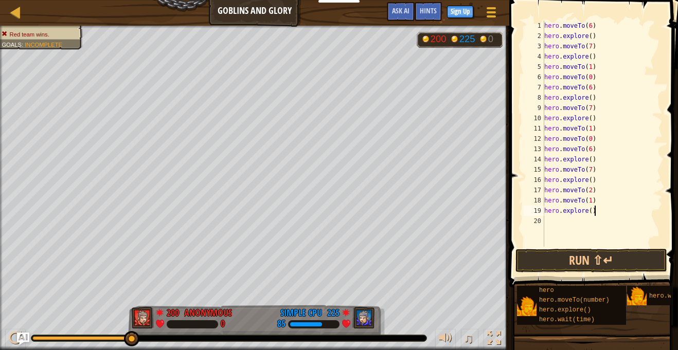
click at [608, 212] on div "hero . moveTo ( 6 ) hero . explore ( ) hero . moveTo ( 7 ) hero . explore ( ) h…" at bounding box center [602, 144] width 120 height 247
click at [554, 229] on div "hero . moveTo ( 6 ) hero . explore ( ) hero . moveTo ( 7 ) hero . explore ( ) h…" at bounding box center [602, 144] width 120 height 247
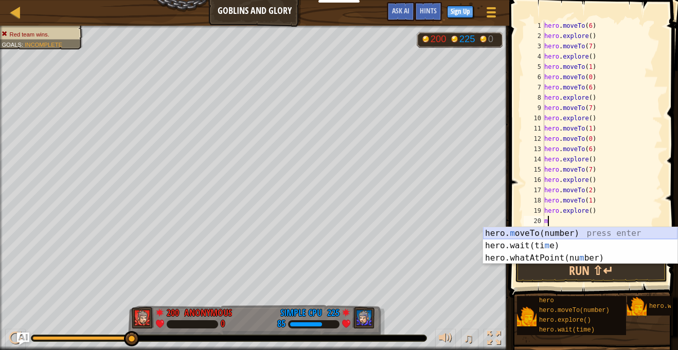
click at [551, 235] on div "hero. m oveTo(number) press enter hero.wait(ti m e) press enter hero.whatAtPoin…" at bounding box center [580, 258] width 194 height 62
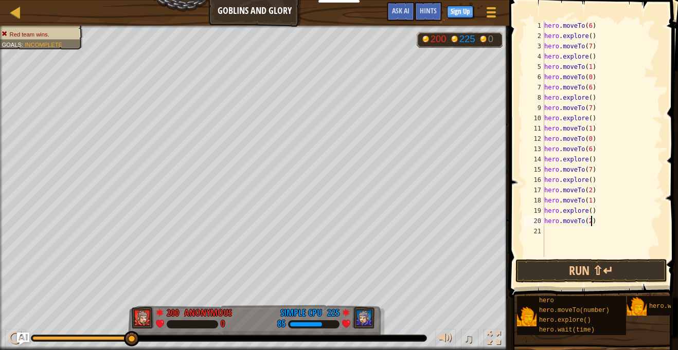
scroll to position [5, 7]
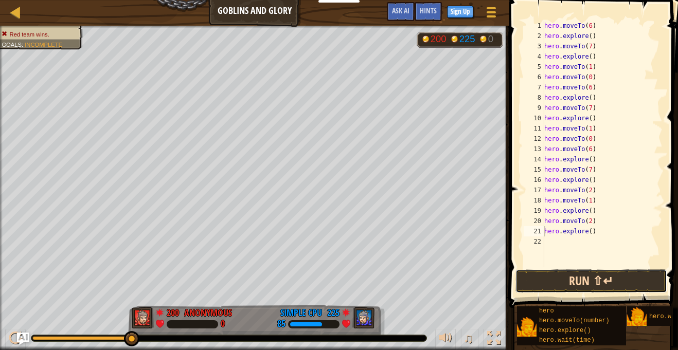
click at [575, 279] on button "Run ⇧↵" at bounding box center [591, 281] width 152 height 24
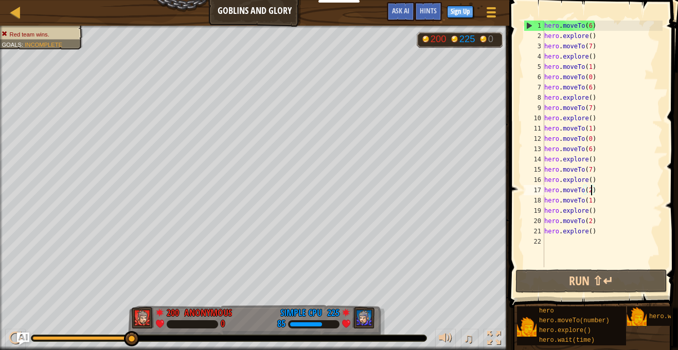
click at [590, 192] on div "hero . moveTo ( 6 ) hero . explore ( ) hero . moveTo ( 7 ) hero . explore ( ) h…" at bounding box center [602, 154] width 120 height 267
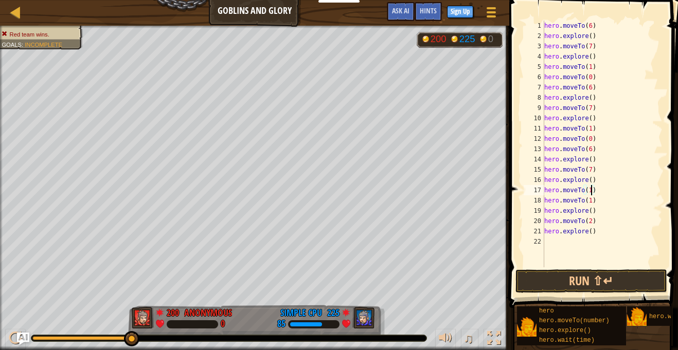
click at [589, 201] on div "hero . moveTo ( 6 ) hero . explore ( ) hero . moveTo ( 7 ) hero . explore ( ) h…" at bounding box center [602, 154] width 120 height 267
click at [591, 225] on div "hero . moveTo ( 6 ) hero . explore ( ) hero . moveTo ( 7 ) hero . explore ( ) h…" at bounding box center [602, 154] width 120 height 267
click at [555, 278] on button "Run ⇧↵" at bounding box center [591, 281] width 152 height 24
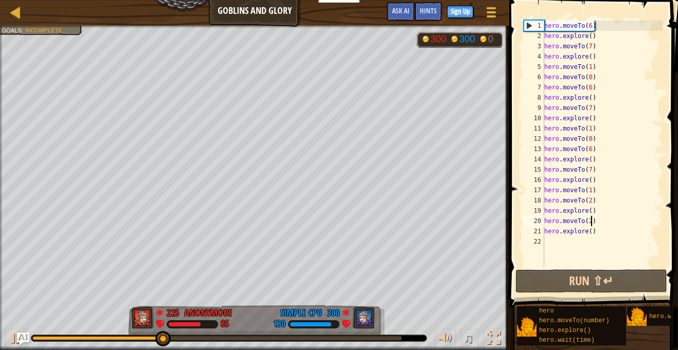
click at [593, 235] on div "hero . moveTo ( 6 ) hero . explore ( ) hero . moveTo ( 7 ) hero . explore ( ) h…" at bounding box center [602, 154] width 120 height 267
click at [591, 224] on div "hero . moveTo ( 6 ) hero . explore ( ) hero . moveTo ( 7 ) hero . explore ( ) h…" at bounding box center [602, 154] width 120 height 267
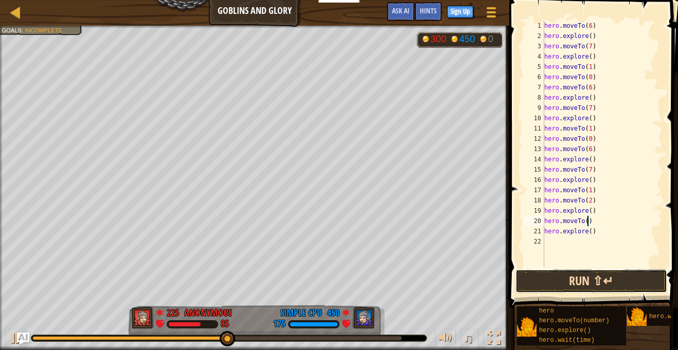
click at [597, 278] on button "Run ⇧↵" at bounding box center [591, 281] width 152 height 24
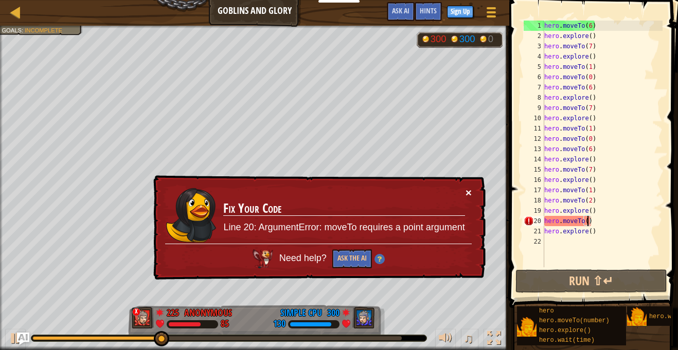
click at [469, 195] on button "×" at bounding box center [468, 192] width 6 height 11
click at [587, 223] on div "hero . moveTo ( 6 ) hero . explore ( ) hero . moveTo ( 7 ) hero . explore ( ) h…" at bounding box center [602, 154] width 120 height 267
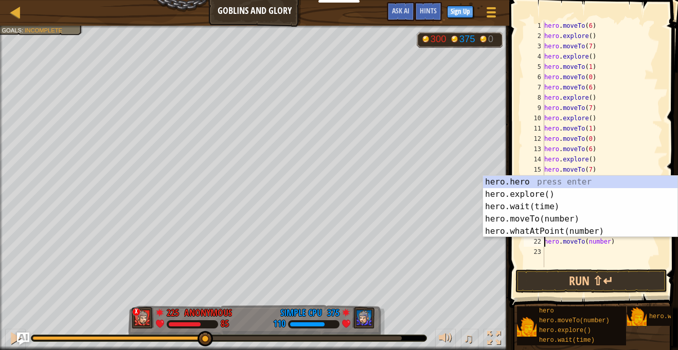
click at [607, 243] on div "hero . moveTo ( 6 ) hero . explore ( ) hero . moveTo ( 7 ) hero . explore ( ) h…" at bounding box center [602, 154] width 120 height 267
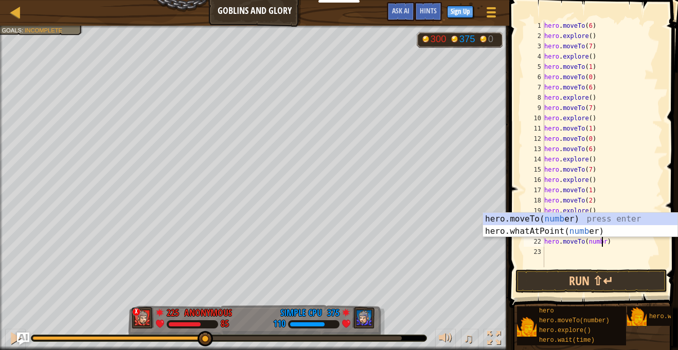
click at [605, 243] on div "hero . moveTo ( 6 ) hero . explore ( ) hero . moveTo ( 7 ) hero . explore ( ) h…" at bounding box center [602, 154] width 120 height 267
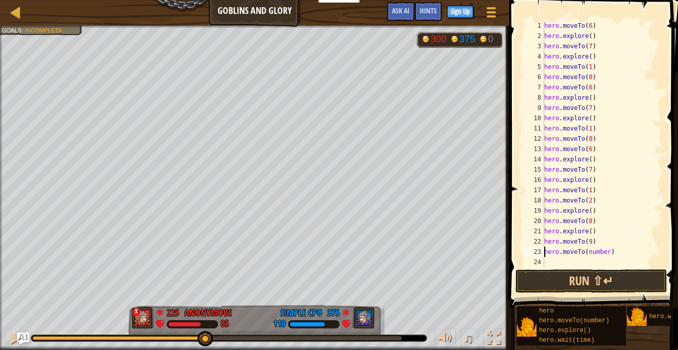
click at [607, 254] on div "hero . moveTo ( 6 ) hero . explore ( ) hero . moveTo ( 7 ) hero . explore ( ) h…" at bounding box center [602, 154] width 120 height 267
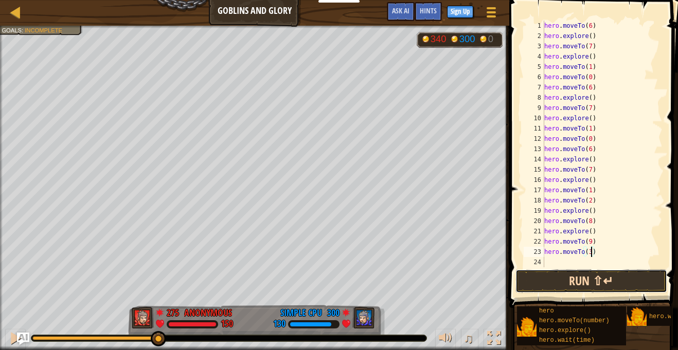
click at [575, 280] on button "Run ⇧↵" at bounding box center [591, 281] width 152 height 24
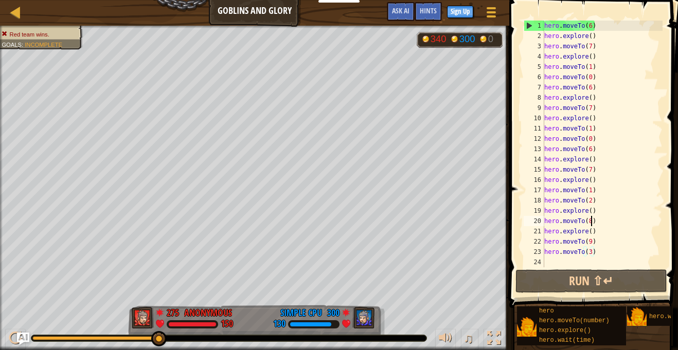
click at [591, 223] on div "hero . moveTo ( 6 ) hero . explore ( ) hero . moveTo ( 7 ) hero . explore ( ) h…" at bounding box center [602, 154] width 120 height 267
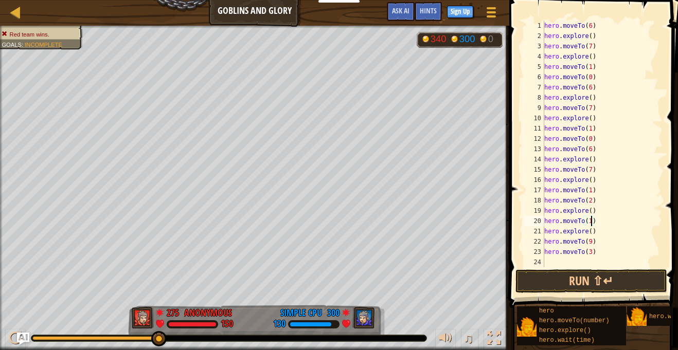
click at [591, 234] on div "hero . moveTo ( 6 ) hero . explore ( ) hero . moveTo ( 7 ) hero . explore ( ) h…" at bounding box center [602, 154] width 120 height 267
click at [591, 241] on div "hero . moveTo ( 6 ) hero . explore ( ) hero . moveTo ( 7 ) hero . explore ( ) h…" at bounding box center [602, 154] width 120 height 267
click at [591, 252] on div "hero . moveTo ( 6 ) hero . explore ( ) hero . moveTo ( 7 ) hero . explore ( ) h…" at bounding box center [602, 154] width 120 height 267
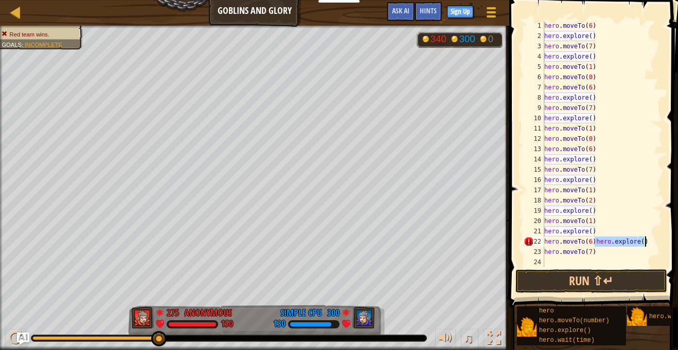
click at [593, 243] on div "hero . moveTo ( 6 ) hero . explore ( ) hero . moveTo ( 7 ) hero . explore ( ) h…" at bounding box center [602, 144] width 120 height 247
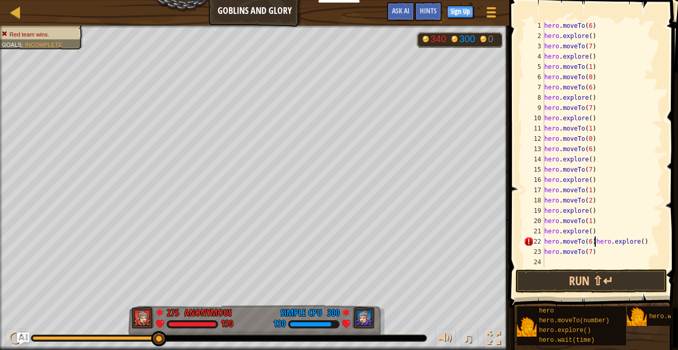
type textarea "hero.explore()"
click at [568, 264] on div "hero . explore ( ) hero . moveTo ( 7 ) hero . explore ( ) hero . moveTo ( 1 ) h…" at bounding box center [602, 154] width 120 height 267
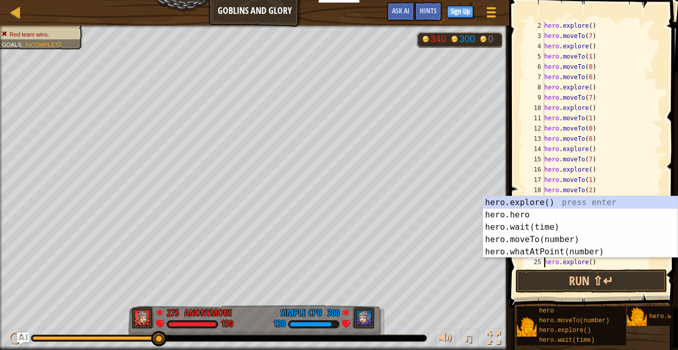
click at [610, 265] on div "hero . explore ( ) hero . moveTo ( 7 ) hero . explore ( ) hero . moveTo ( 1 ) h…" at bounding box center [602, 154] width 120 height 267
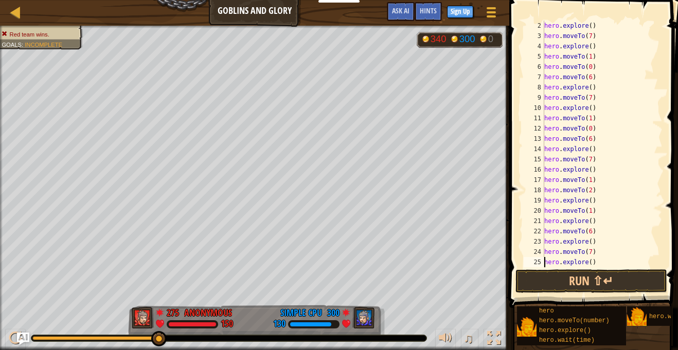
click at [591, 264] on div "hero . explore ( ) hero . moveTo ( 7 ) hero . explore ( ) hero . moveTo ( 1 ) h…" at bounding box center [602, 154] width 120 height 267
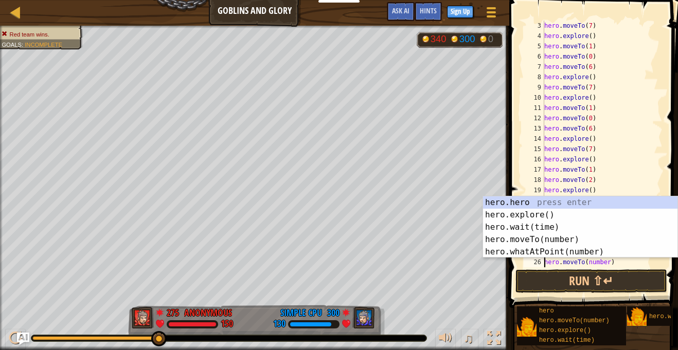
click at [604, 263] on div "hero . moveTo ( 7 ) hero . explore ( ) hero . moveTo ( 1 ) hero . moveTo ( 0 ) …" at bounding box center [602, 154] width 120 height 267
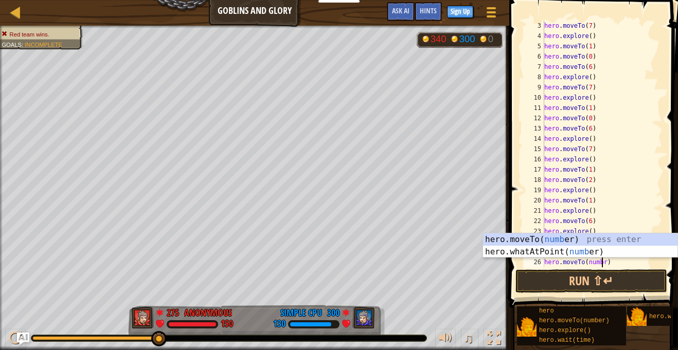
click at [604, 264] on div "hero . moveTo ( 7 ) hero . explore ( ) hero . moveTo ( 1 ) hero . moveTo ( 0 ) …" at bounding box center [602, 154] width 120 height 267
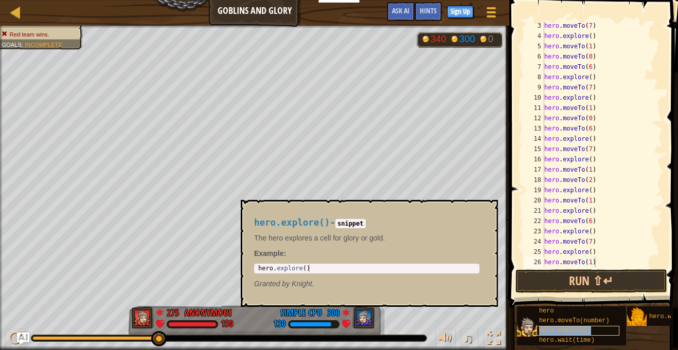
scroll to position [31, 0]
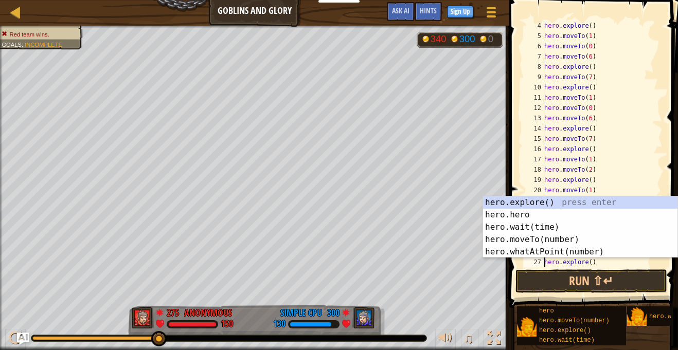
click at [593, 264] on div "hero . explore ( ) hero . moveTo ( 1 ) hero . moveTo ( 0 ) hero . moveTo ( 6 ) …" at bounding box center [602, 154] width 120 height 267
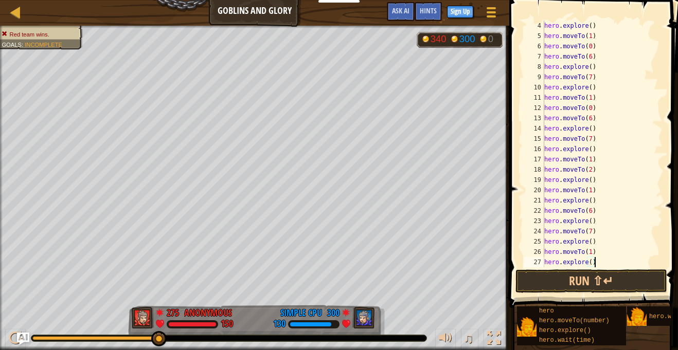
click at [590, 265] on div "hero . explore ( ) hero . moveTo ( 1 ) hero . moveTo ( 0 ) hero . moveTo ( 6 ) …" at bounding box center [602, 154] width 120 height 267
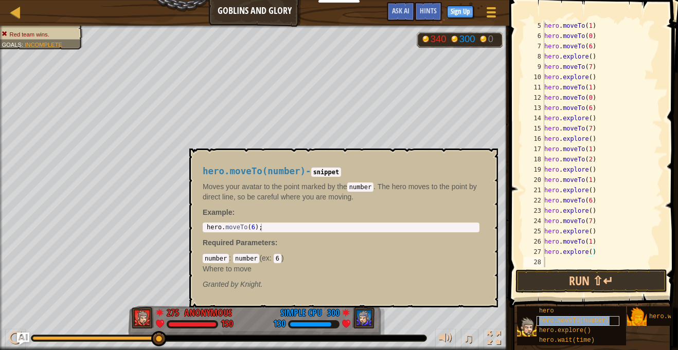
scroll to position [41, 0]
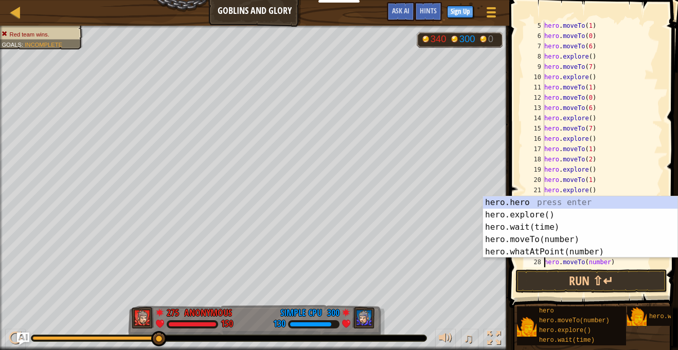
click at [607, 262] on div "hero . moveTo ( 1 ) hero . moveTo ( 0 ) hero . moveTo ( 6 ) hero . explore ( ) …" at bounding box center [602, 154] width 120 height 267
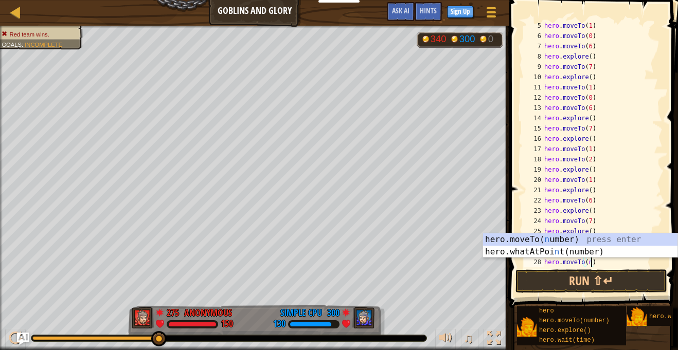
scroll to position [5, 6]
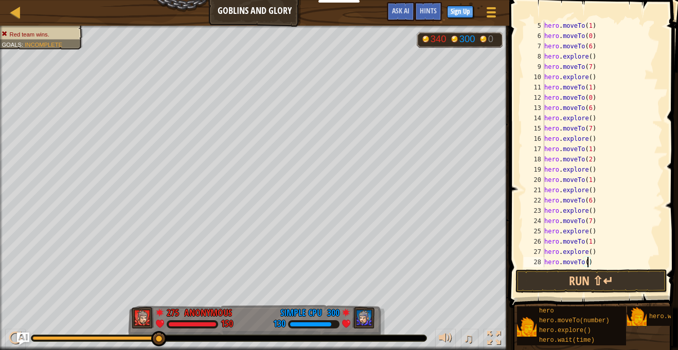
click at [594, 252] on div "hero . moveTo ( 1 ) hero . moveTo ( 0 ) hero . moveTo ( 6 ) hero . explore ( ) …" at bounding box center [602, 154] width 120 height 267
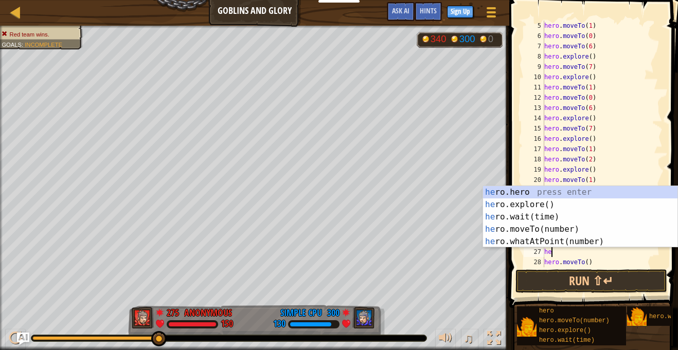
scroll to position [5, 1]
type textarea "h"
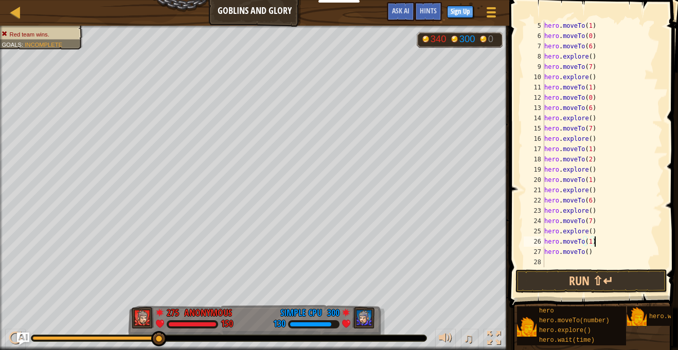
click at [586, 254] on div "hero . moveTo ( 1 ) hero . moveTo ( 0 ) hero . moveTo ( 6 ) hero . explore ( ) …" at bounding box center [602, 154] width 120 height 267
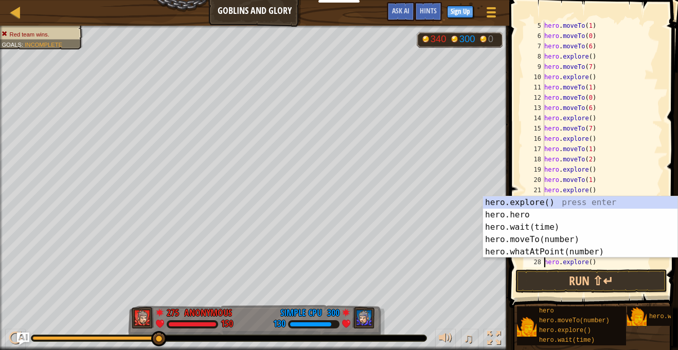
click at [596, 264] on div "hero . moveTo ( 1 ) hero . moveTo ( 0 ) hero . moveTo ( 6 ) hero . explore ( ) …" at bounding box center [602, 154] width 120 height 267
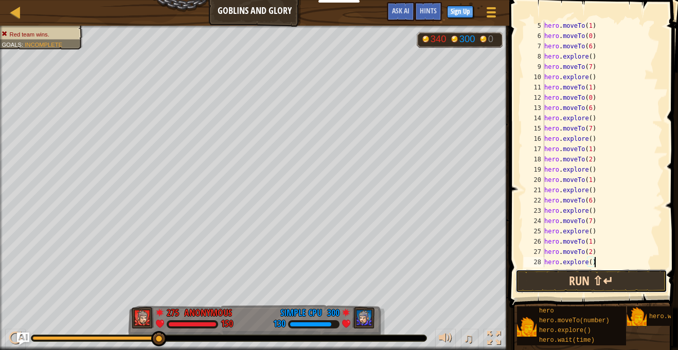
click at [598, 277] on button "Run ⇧↵" at bounding box center [591, 281] width 152 height 24
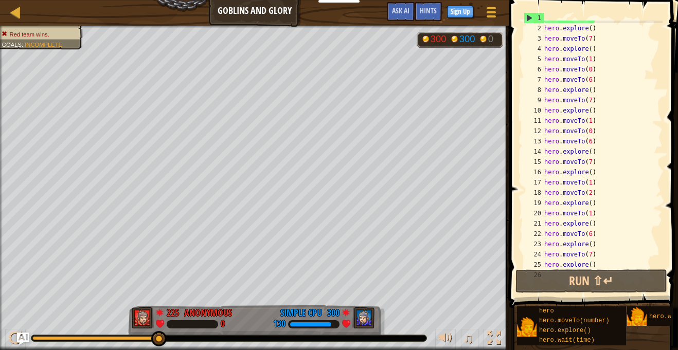
scroll to position [0, 0]
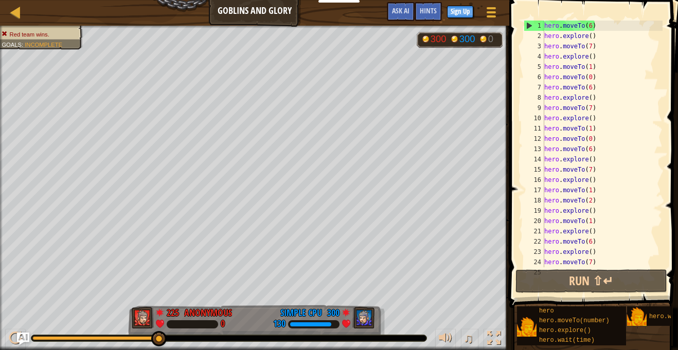
click at [592, 202] on div "hero . moveTo ( 6 ) hero . explore ( ) hero . moveTo ( 7 ) hero . explore ( ) h…" at bounding box center [602, 154] width 120 height 267
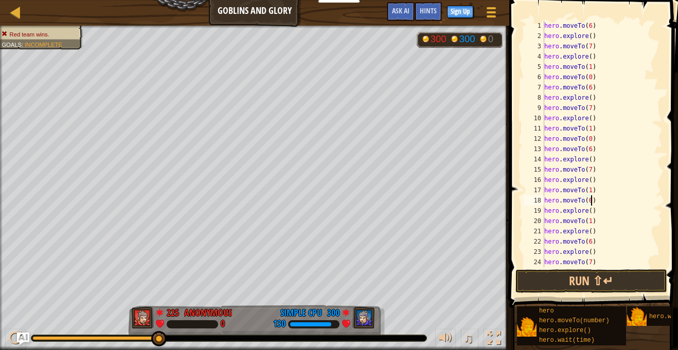
scroll to position [5, 7]
click at [591, 215] on div "hero . moveTo ( 6 ) hero . explore ( ) hero . moveTo ( 7 ) hero . explore ( ) h…" at bounding box center [602, 154] width 120 height 267
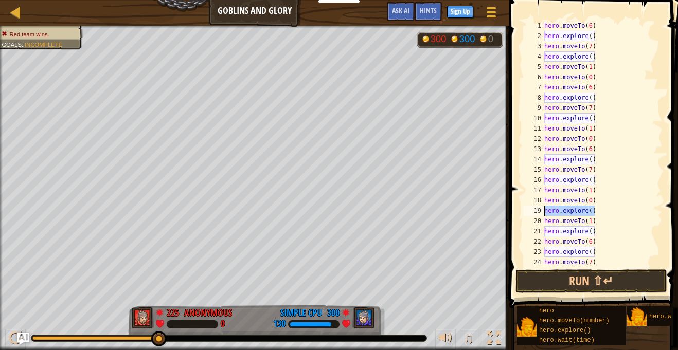
drag, startPoint x: 596, startPoint y: 212, endPoint x: 540, endPoint y: 214, distance: 56.1
click at [540, 214] on div "hero.explore() 1 2 3 4 5 6 7 8 9 10 11 12 13 14 15 16 17 18 19 20 21 22 23 24 2…" at bounding box center [591, 144] width 141 height 247
click at [603, 211] on div "hero . moveTo ( 6 ) hero . explore ( ) hero . moveTo ( 7 ) hero . explore ( ) h…" at bounding box center [602, 144] width 120 height 247
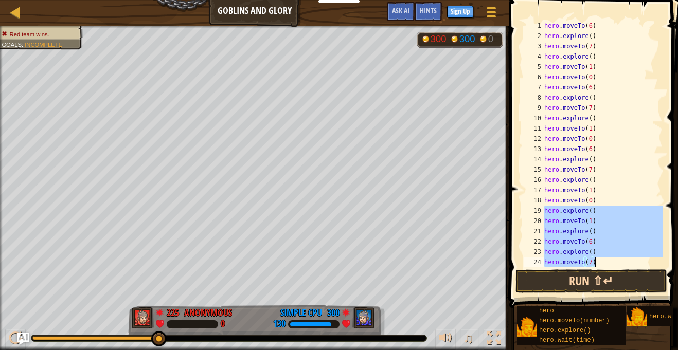
scroll to position [51, 0]
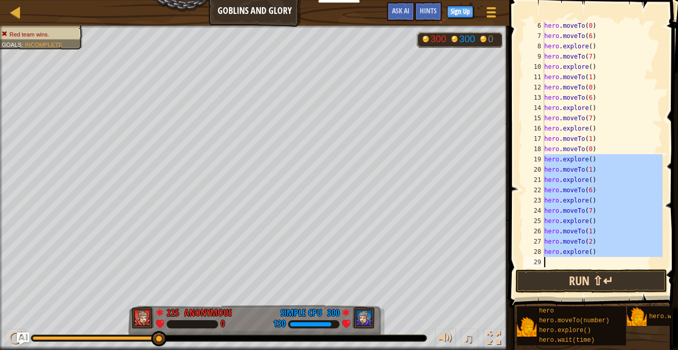
drag, startPoint x: 544, startPoint y: 209, endPoint x: 611, endPoint y: 281, distance: 97.8
click at [611, 281] on div "hero.explore() 6 7 8 9 10 11 12 13 14 15 16 17 18 19 20 21 22 23 24 25 26 27 28…" at bounding box center [592, 174] width 172 height 338
type textarea "hero.explore()"
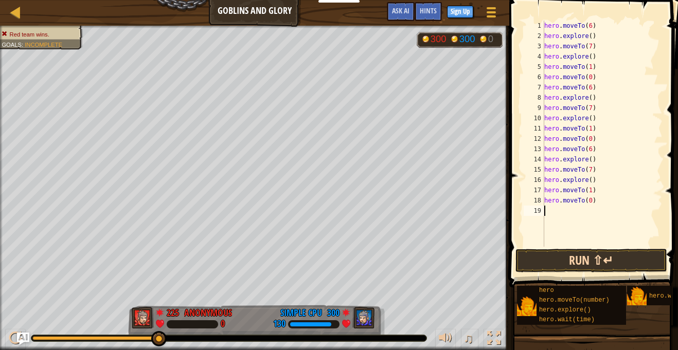
scroll to position [5, 0]
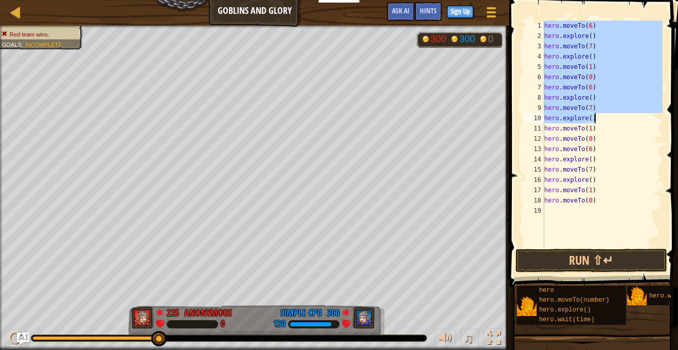
drag, startPoint x: 544, startPoint y: 29, endPoint x: 600, endPoint y: 118, distance: 105.6
click at [600, 118] on div "hero . moveTo ( 6 ) hero . explore ( ) hero . moveTo ( 7 ) hero . explore ( ) h…" at bounding box center [602, 144] width 120 height 247
type textarea "hero.moveTo(7) hero.explore()"
click at [554, 210] on div "hero . moveTo ( 6 ) hero . explore ( ) hero . moveTo ( 7 ) hero . explore ( ) h…" at bounding box center [602, 144] width 120 height 247
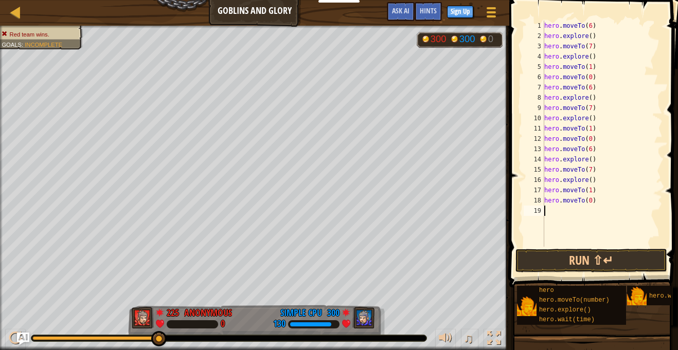
click at [554, 210] on div "hero . moveTo ( 6 ) hero . explore ( ) hero . moveTo ( 7 ) hero . explore ( ) h…" at bounding box center [602, 144] width 120 height 247
click at [548, 201] on div "hero . moveTo ( 6 ) hero . explore ( ) hero . moveTo ( 7 ) hero . explore ( ) h…" at bounding box center [602, 144] width 120 height 247
type textarea "hero.moveTo(0)"
click at [550, 209] on div "hero . moveTo ( 6 ) hero . explore ( ) hero . moveTo ( 7 ) hero . explore ( ) h…" at bounding box center [602, 144] width 120 height 247
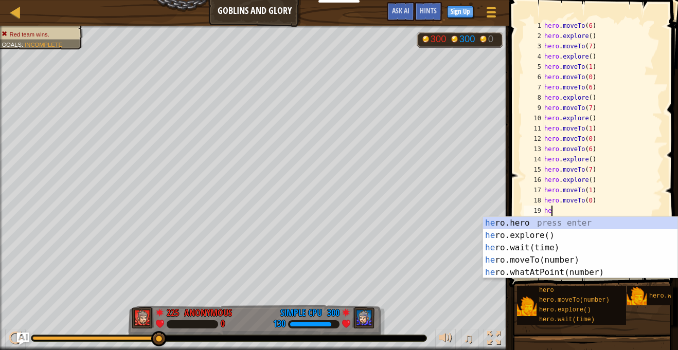
type textarea "her"
click at [549, 239] on div "her o.hero press enter her o.explore() press enter her o.wait(time) press enter…" at bounding box center [580, 260] width 194 height 86
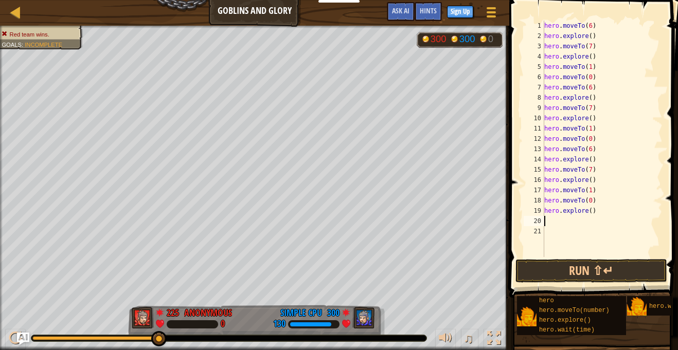
scroll to position [5, 0]
click at [591, 212] on div "hero . moveTo ( 6 ) hero . explore ( ) hero . moveTo ( 7 ) hero . explore ( ) h…" at bounding box center [602, 149] width 120 height 257
click at [584, 214] on div "hero . moveTo ( 6 ) hero . explore ( ) hero . moveTo ( 7 ) hero . explore ( ) h…" at bounding box center [602, 149] width 120 height 257
click at [586, 214] on div "hero . moveTo ( 6 ) hero . explore ( ) hero . moveTo ( 7 ) hero . explore ( ) h…" at bounding box center [602, 149] width 120 height 257
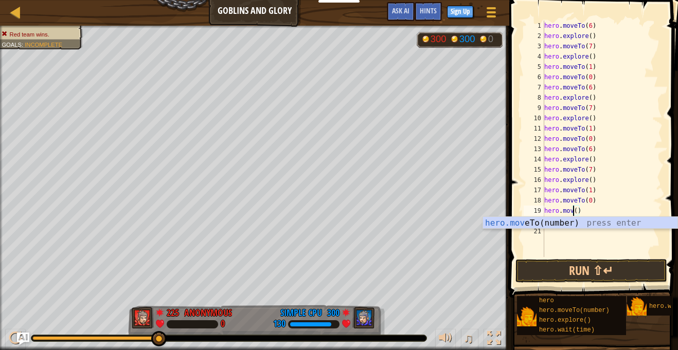
scroll to position [5, 5]
click at [582, 211] on div "hero . moveTo ( 6 ) hero . explore ( ) hero . moveTo ( 7 ) hero . explore ( ) h…" at bounding box center [602, 149] width 120 height 257
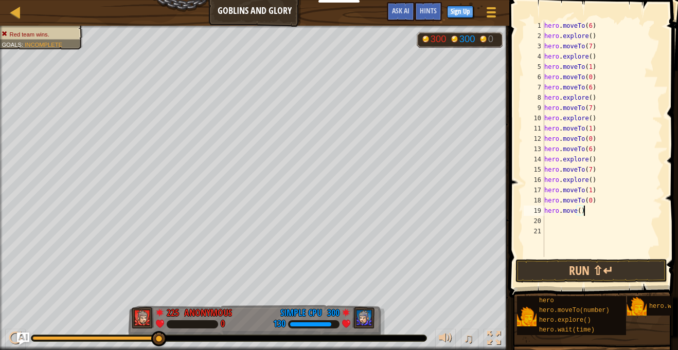
click at [576, 212] on div "hero . moveTo ( 6 ) hero . explore ( ) hero . moveTo ( 7 ) hero . explore ( ) h…" at bounding box center [602, 149] width 120 height 257
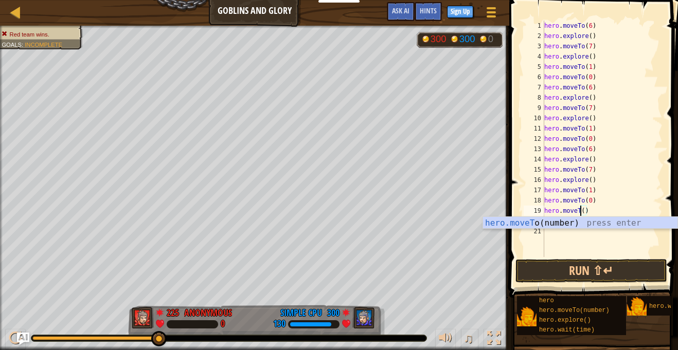
scroll to position [5, 6]
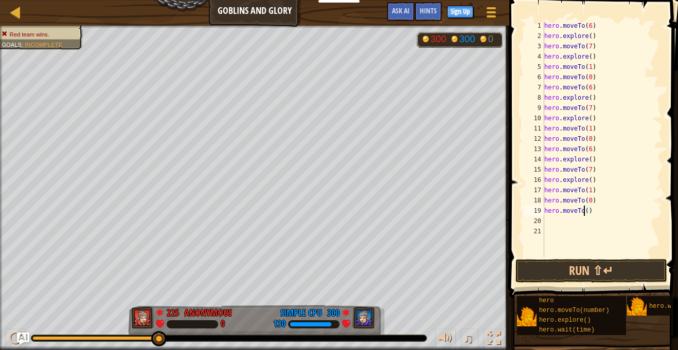
click at [583, 211] on div "hero . moveTo ( 6 ) hero . explore ( ) hero . moveTo ( 7 ) hero . explore ( ) h…" at bounding box center [602, 149] width 120 height 257
click at [590, 215] on div "hero . moveTo ( 6 ) hero . explore ( ) hero . moveTo ( 7 ) hero . explore ( ) h…" at bounding box center [602, 149] width 120 height 257
click at [588, 214] on div "hero . moveTo ( 6 ) hero . explore ( ) hero . moveTo ( 7 ) hero . explore ( ) h…" at bounding box center [602, 149] width 120 height 257
type textarea "hero.moveTo(6)"
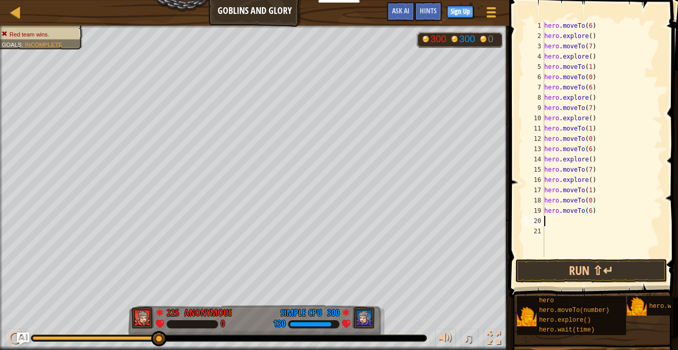
click at [576, 222] on div "hero . moveTo ( 6 ) hero . explore ( ) hero . moveTo ( 7 ) hero . explore ( ) h…" at bounding box center [602, 149] width 120 height 257
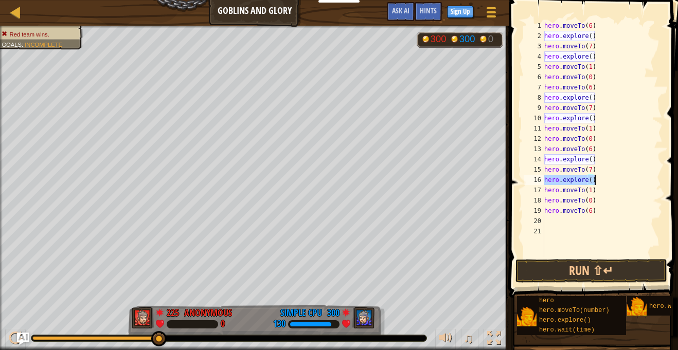
drag, startPoint x: 544, startPoint y: 181, endPoint x: 596, endPoint y: 180, distance: 51.4
click at [596, 180] on div "hero . moveTo ( 6 ) hero . explore ( ) hero . moveTo ( 7 ) hero . explore ( ) h…" at bounding box center [602, 149] width 120 height 257
type textarea "hero.explore()"
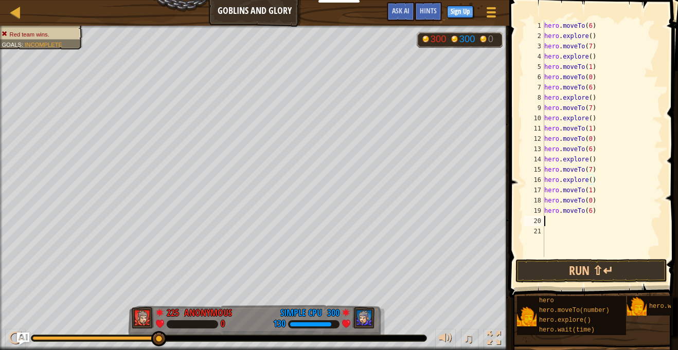
click at [558, 223] on div "hero . moveTo ( 6 ) hero . explore ( ) hero . moveTo ( 7 ) hero . explore ( ) h…" at bounding box center [602, 149] width 120 height 257
paste textarea "hero.explore()"
type textarea "hero.explore()"
click at [573, 233] on div "hero . moveTo ( 6 ) hero . explore ( ) hero . moveTo ( 7 ) hero . explore ( ) h…" at bounding box center [602, 149] width 120 height 257
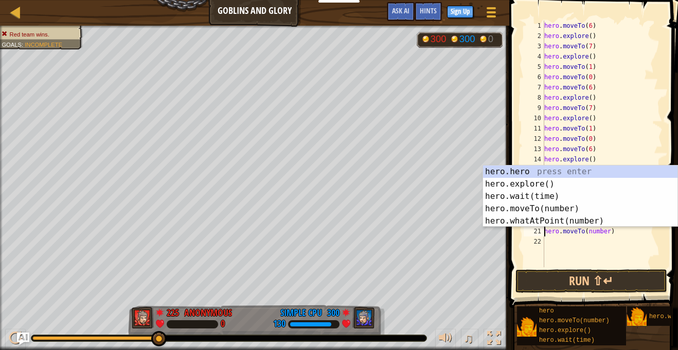
click at [607, 233] on div "hero . moveTo ( 6 ) hero . explore ( ) hero . moveTo ( 7 ) hero . explore ( ) h…" at bounding box center [602, 154] width 120 height 267
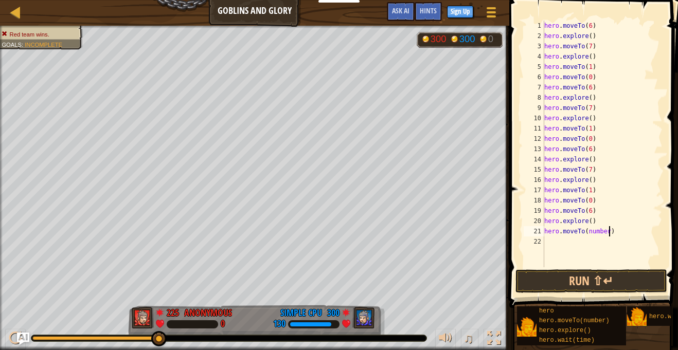
click at [609, 234] on div "hero . moveTo ( 6 ) hero . explore ( ) hero . moveTo ( 7 ) hero . explore ( ) h…" at bounding box center [602, 154] width 120 height 267
type textarea "hero.moveTo(7)"
click at [567, 245] on div "hero . moveTo ( 6 ) hero . explore ( ) hero . moveTo ( 7 ) hero . explore ( ) h…" at bounding box center [602, 154] width 120 height 267
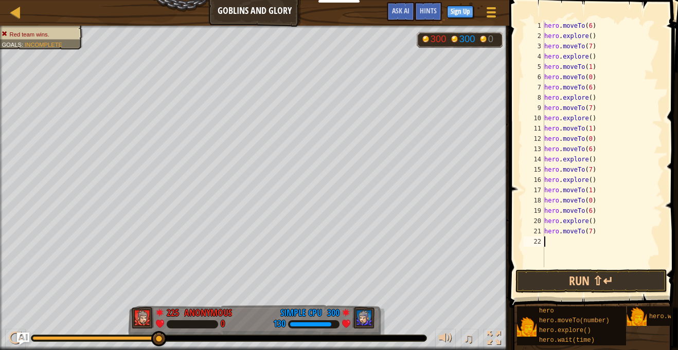
paste textarea "hero.explore()"
type textarea "hero.explore()"
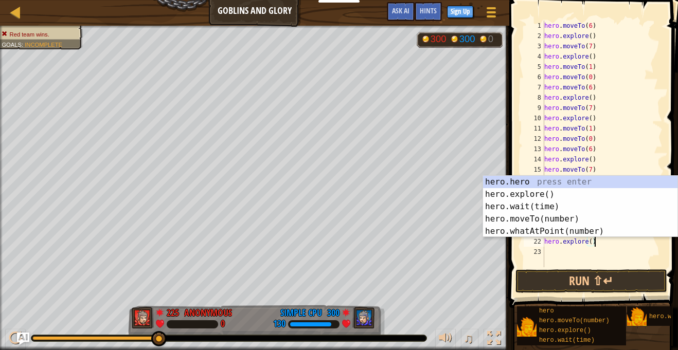
click at [572, 252] on div "hero . moveTo ( 6 ) hero . explore ( ) hero . moveTo ( 7 ) hero . explore ( ) h…" at bounding box center [602, 154] width 120 height 267
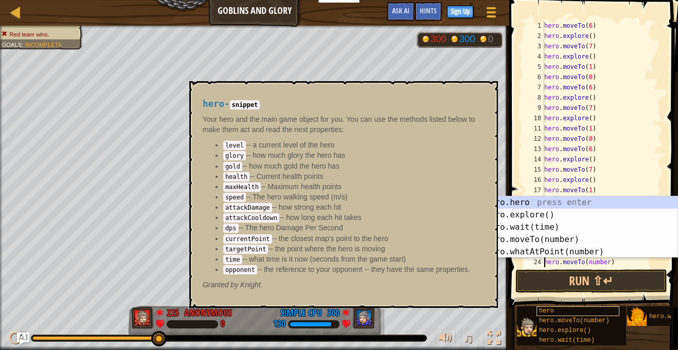
scroll to position [0, 0]
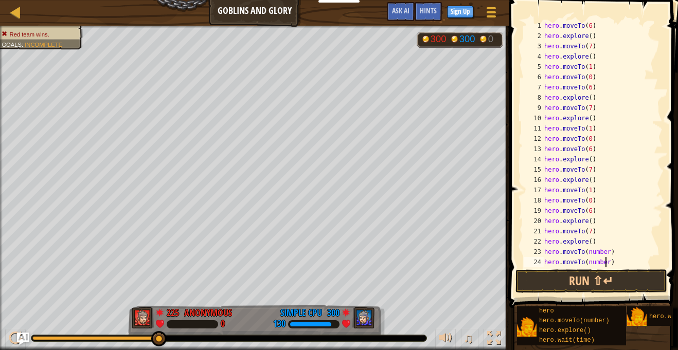
click at [604, 265] on div "hero . moveTo ( 6 ) hero . explore ( ) hero . moveTo ( 7 ) hero . explore ( ) h…" at bounding box center [602, 154] width 120 height 267
click at [608, 252] on div "hero . moveTo ( 6 ) hero . explore ( ) hero . moveTo ( 7 ) hero . explore ( ) h…" at bounding box center [602, 154] width 120 height 267
click at [607, 264] on div "hero . moveTo ( 6 ) hero . explore ( ) hero . moveTo ( 7 ) hero . explore ( ) h…" at bounding box center [602, 154] width 120 height 267
click at [612, 265] on div "hero . moveTo ( 6 ) hero . explore ( ) hero . moveTo ( 7 ) hero . explore ( ) h…" at bounding box center [602, 154] width 120 height 267
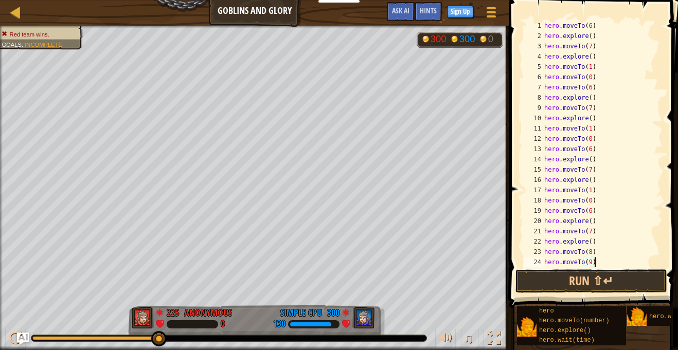
paste textarea "hero.explore()"
click at [594, 264] on div "hero . moveTo ( 6 ) hero . explore ( ) hero . moveTo ( 7 ) hero . explore ( ) h…" at bounding box center [602, 154] width 120 height 267
type textarea "hero.explore()"
click at [569, 259] on div "hero . explore ( ) hero . moveTo ( 7 ) hero . explore ( ) hero . moveTo ( 1 ) h…" at bounding box center [602, 143] width 120 height 267
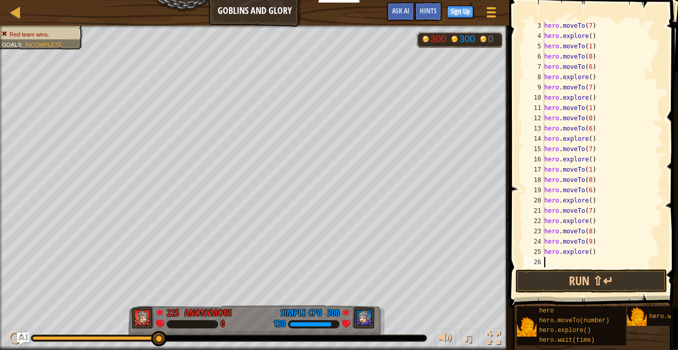
scroll to position [5, 0]
click at [607, 264] on div "hero . moveTo ( 7 ) hero . explore ( ) hero . moveTo ( 1 ) hero . moveTo ( 0 ) …" at bounding box center [602, 154] width 120 height 267
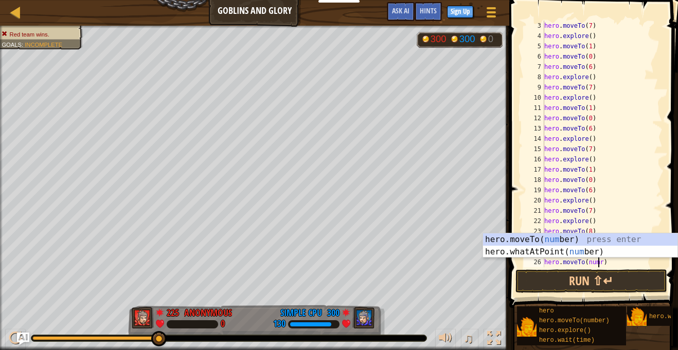
click at [601, 264] on div "hero . moveTo ( 7 ) hero . explore ( ) hero . moveTo ( 1 ) hero . moveTo ( 0 ) …" at bounding box center [602, 154] width 120 height 267
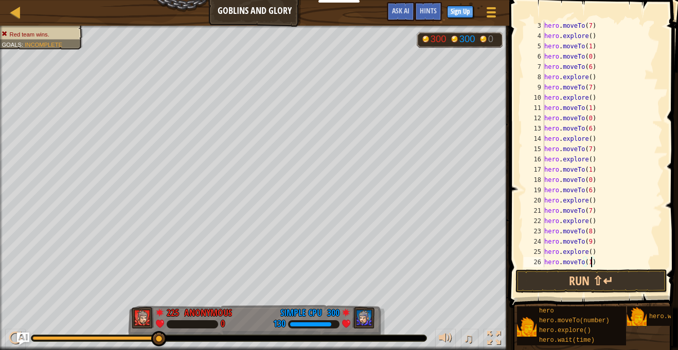
type textarea "hero.moveTo(10)"
click at [606, 264] on div "hero . moveTo ( 7 ) hero . explore ( ) hero . moveTo ( 1 ) hero . moveTo ( 0 ) …" at bounding box center [602, 154] width 120 height 267
click at [576, 260] on div "hero . explore ( ) hero . moveTo ( 1 ) hero . moveTo ( 0 ) hero . moveTo ( 6 ) …" at bounding box center [602, 154] width 120 height 267
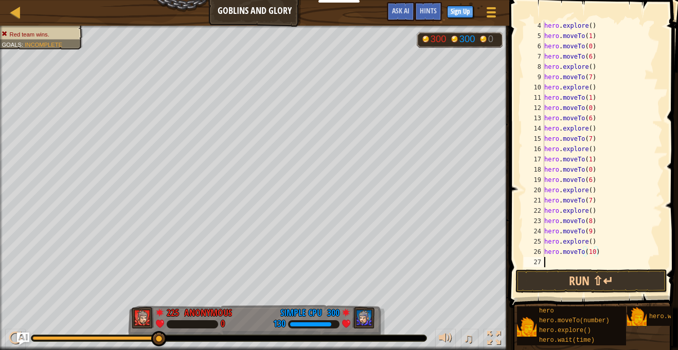
scroll to position [5, 0]
click at [576, 260] on div "hero . explore ( ) hero . moveTo ( 1 ) hero . moveTo ( 0 ) hero . moveTo ( 6 ) …" at bounding box center [602, 154] width 120 height 267
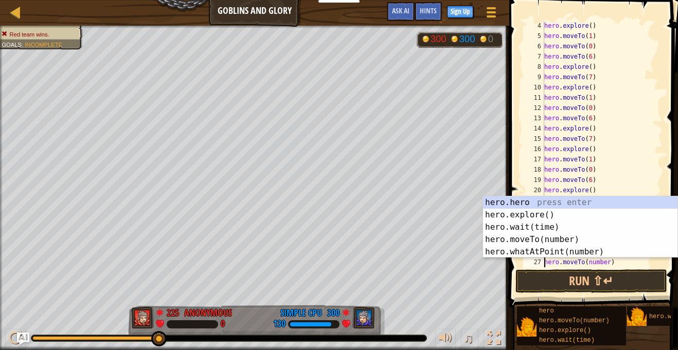
click at [609, 264] on div "hero . explore ( ) hero . moveTo ( 1 ) hero . moveTo ( 0 ) hero . moveTo ( 6 ) …" at bounding box center [602, 154] width 120 height 267
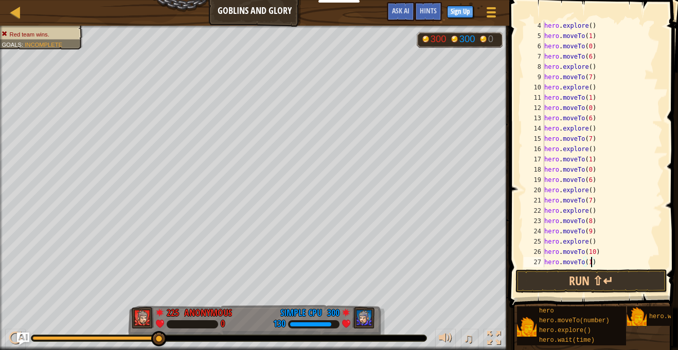
type textarea "hero.moveTo(11)"
click at [612, 265] on div "hero . explore ( ) hero . moveTo ( 1 ) hero . moveTo ( 0 ) hero . moveTo ( 6 ) …" at bounding box center [602, 154] width 120 height 267
click at [574, 262] on div "hero . moveTo ( 1 ) hero . moveTo ( 0 ) hero . moveTo ( 6 ) hero . explore ( ) …" at bounding box center [602, 154] width 120 height 267
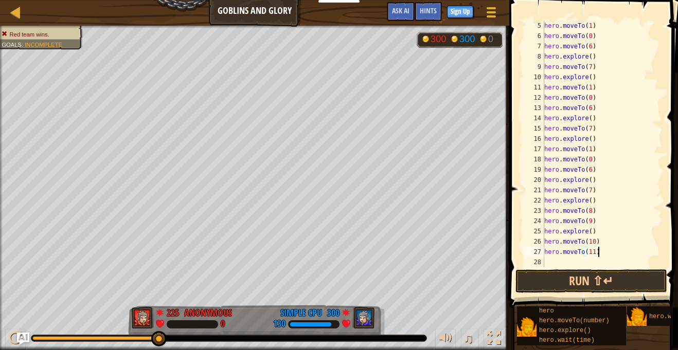
scroll to position [5, 0]
paste textarea "hero.explore()"
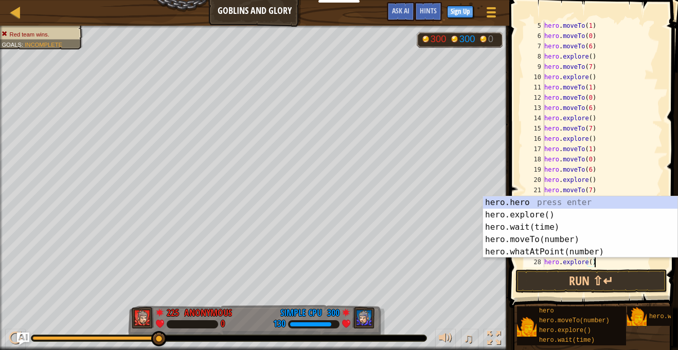
click at [659, 160] on div at bounding box center [657, 128] width 10 height 298
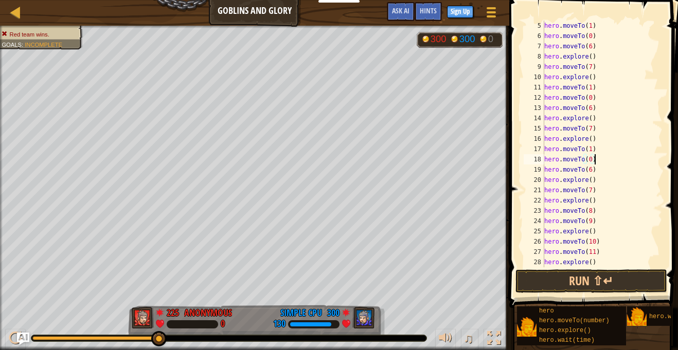
click at [598, 262] on div "hero . moveTo ( 1 ) hero . moveTo ( 0 ) hero . moveTo ( 6 ) hero . explore ( ) …" at bounding box center [602, 154] width 120 height 267
type textarea "hero.explore()"
click at [568, 265] on div "hero . moveTo ( 6 ) hero . explore ( ) hero . moveTo ( 7 ) hero . explore ( ) h…" at bounding box center [602, 154] width 120 height 267
paste textarea "hero.explore()"
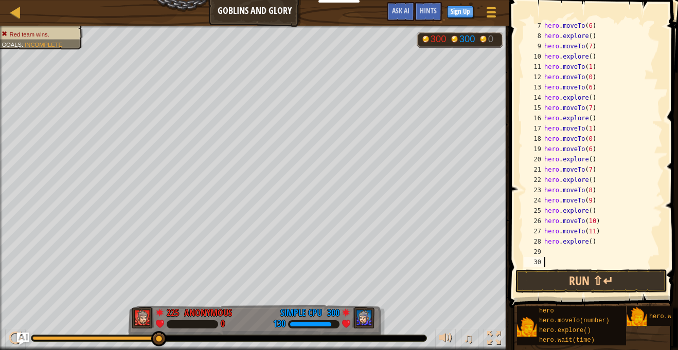
type textarea "hero.explore()"
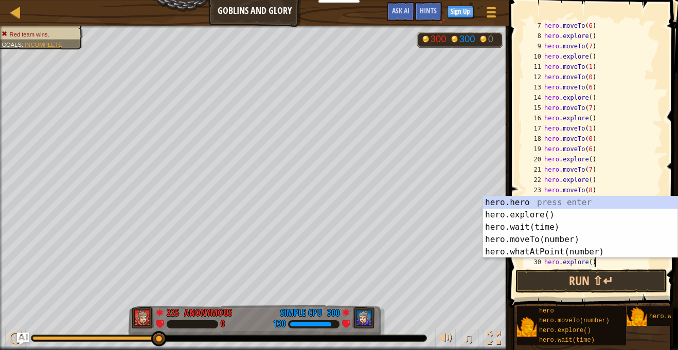
click at [636, 263] on div "hero . moveTo ( 6 ) hero . explore ( ) hero . moveTo ( 7 ) hero . explore ( ) h…" at bounding box center [602, 154] width 120 height 267
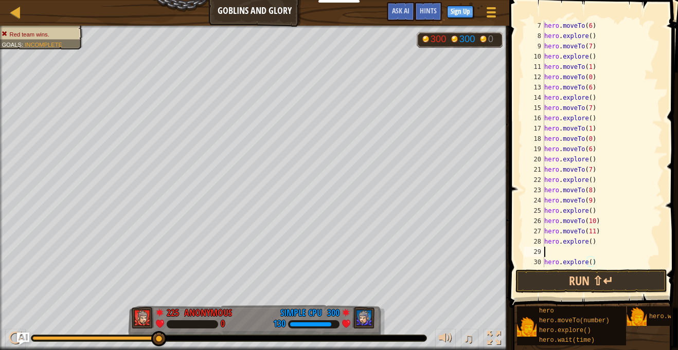
click at [579, 250] on div "hero . moveTo ( 6 ) hero . explore ( ) hero . moveTo ( 7 ) hero . explore ( ) h…" at bounding box center [602, 154] width 120 height 267
paste textarea "hero.explore()"
click at [587, 252] on div "hero . moveTo ( 6 ) hero . explore ( ) hero . moveTo ( 7 ) hero . explore ( ) h…" at bounding box center [602, 154] width 120 height 267
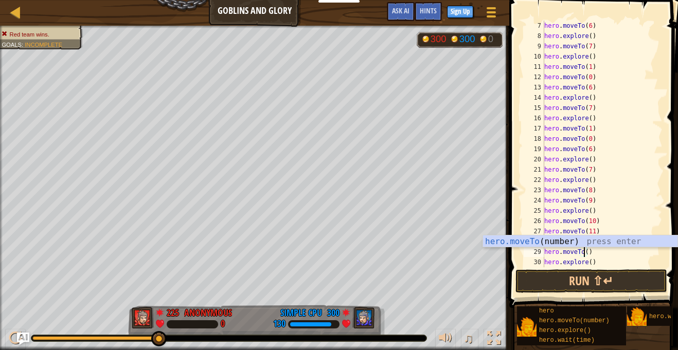
scroll to position [5, 6]
click at [587, 253] on div "hero . moveTo ( 6 ) hero . explore ( ) hero . moveTo ( 7 ) hero . explore ( ) h…" at bounding box center [602, 154] width 120 height 267
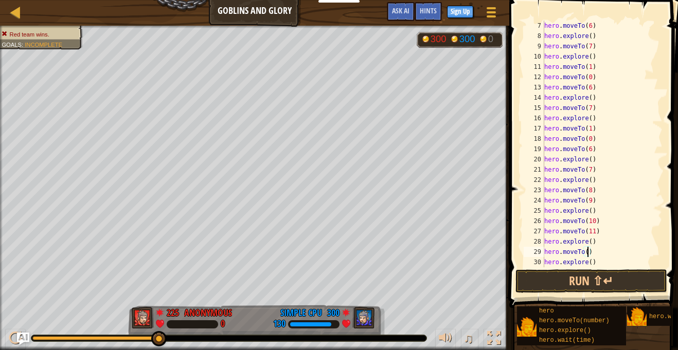
type textarea "hero.moveTo(5)"
click at [551, 258] on div "hero . explore ( ) hero . moveTo ( 7 ) hero . explore ( ) hero . moveTo ( 1 ) h…" at bounding box center [602, 154] width 120 height 267
drag, startPoint x: 544, startPoint y: 242, endPoint x: 596, endPoint y: 244, distance: 52.0
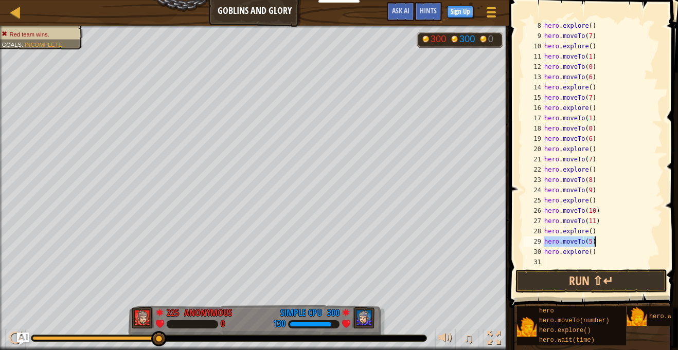
click at [596, 244] on div "hero . explore ( ) hero . moveTo ( 7 ) hero . explore ( ) hero . moveTo ( 1 ) h…" at bounding box center [602, 154] width 120 height 267
type textarea "hero.moveTo(5)"
click at [564, 263] on div "hero . explore ( ) hero . moveTo ( 7 ) hero . explore ( ) hero . moveTo ( 1 ) h…" at bounding box center [602, 154] width 120 height 267
paste textarea "hero.moveTo(5)"
click at [590, 264] on div "hero . explore ( ) hero . moveTo ( 7 ) hero . explore ( ) hero . moveTo ( 1 ) h…" at bounding box center [602, 154] width 120 height 267
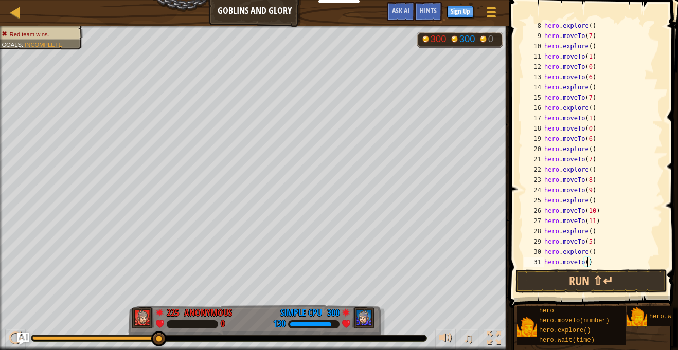
type textarea "hero.moveTo(4)"
click at [590, 263] on div "hero . moveTo ( 7 ) hero . explore ( ) hero . moveTo ( 1 ) hero . moveTo ( 0 ) …" at bounding box center [602, 154] width 120 height 267
paste textarea "hero.moveTo(5)"
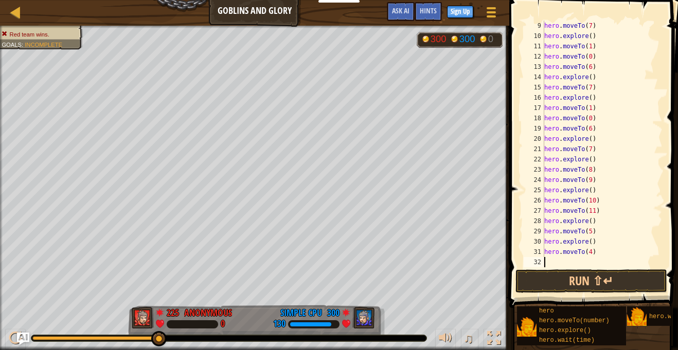
type textarea "hero.moveTo(5)"
click at [612, 263] on div "hero . moveTo ( 7 ) hero . explore ( ) hero . moveTo ( 1 ) hero . moveTo ( 0 ) …" at bounding box center [602, 154] width 120 height 267
click at [572, 260] on div "hero . explore ( ) hero . moveTo ( 1 ) hero . moveTo ( 0 ) hero . moveTo ( 6 ) …" at bounding box center [602, 154] width 120 height 267
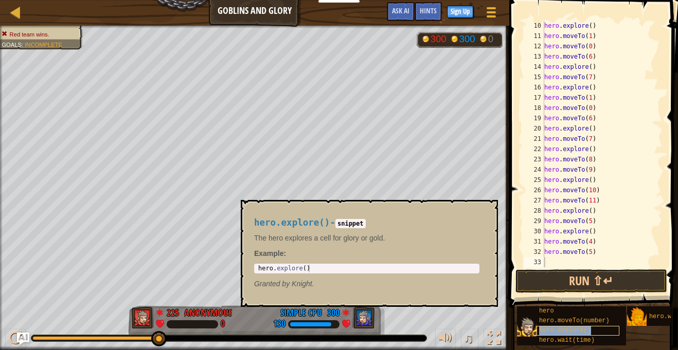
type textarea "hero.explore()"
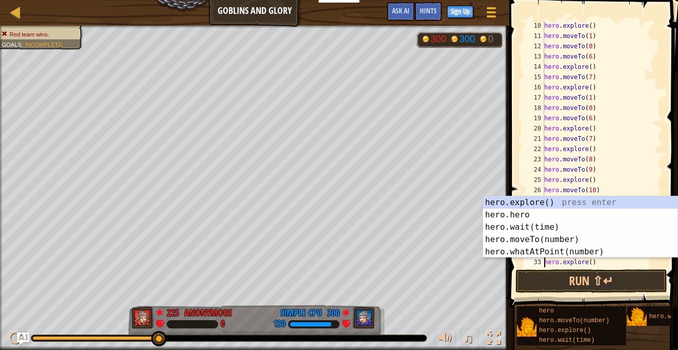
click at [597, 263] on div "hero . explore ( ) hero . moveTo ( 1 ) hero . moveTo ( 0 ) hero . moveTo ( 6 ) …" at bounding box center [602, 154] width 120 height 267
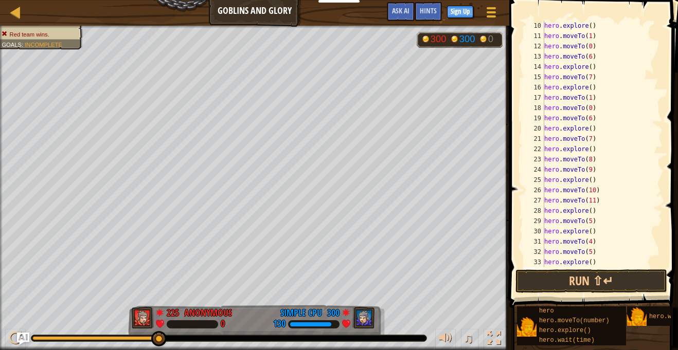
scroll to position [113, 0]
paste textarea "hero.moveTo(5)"
click at [590, 256] on div "hero . moveTo ( 0 ) hero . moveTo ( 6 ) hero . explore ( ) hero . moveTo ( 7 ) …" at bounding box center [602, 154] width 120 height 267
type textarea "hero.moveTo(11)"
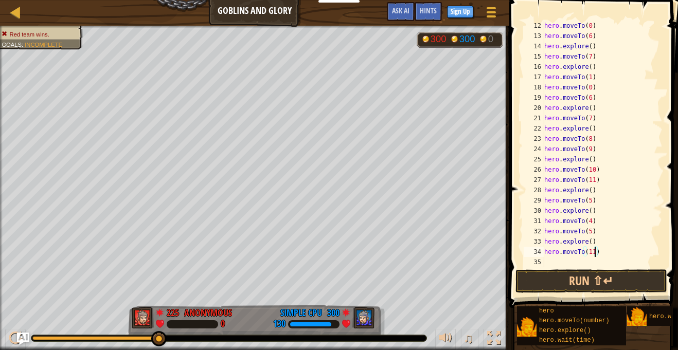
click at [572, 265] on div "hero . moveTo ( 0 ) hero . moveTo ( 6 ) hero . explore ( ) hero . moveTo ( 7 ) …" at bounding box center [602, 154] width 120 height 267
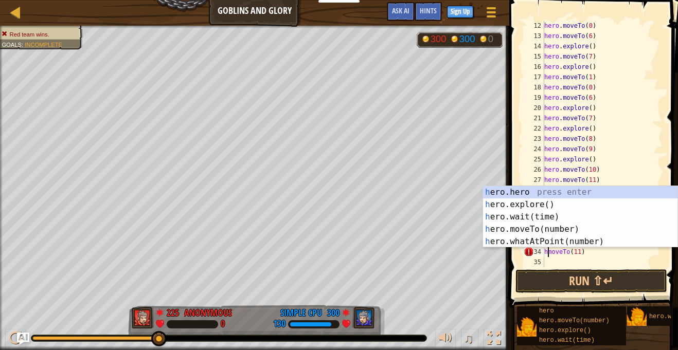
type textarea "moveTo(11)"
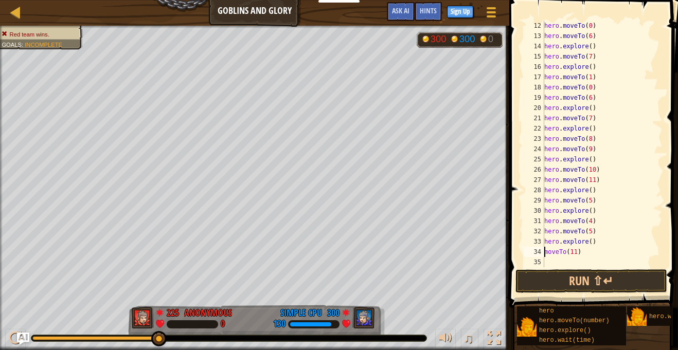
click at [582, 262] on div "hero . moveTo ( 0 ) hero . moveTo ( 6 ) hero . explore ( ) hero . moveTo ( 7 ) …" at bounding box center [602, 154] width 120 height 267
click at [542, 255] on div "34" at bounding box center [533, 252] width 21 height 10
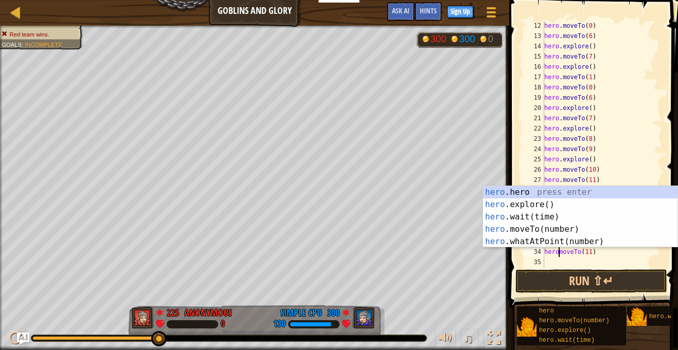
type textarea "hero.moveTo(11)"
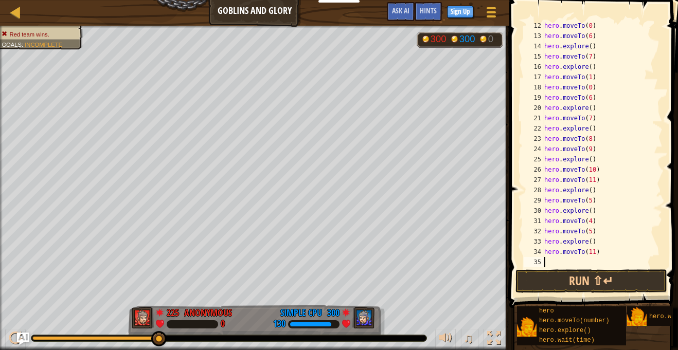
click at [555, 263] on div "hero . moveTo ( 0 ) hero . moveTo ( 6 ) hero . explore ( ) hero . moveTo ( 7 ) …" at bounding box center [602, 154] width 120 height 267
